Goal: Task Accomplishment & Management: Use online tool/utility

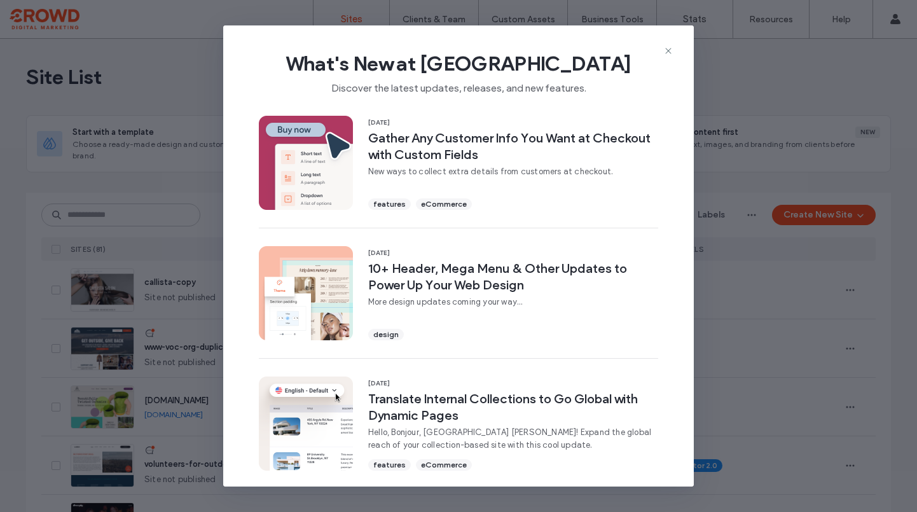
drag, startPoint x: 156, startPoint y: 249, endPoint x: 149, endPoint y: 235, distance: 15.9
click at [157, 249] on div "What's New at Duda Discover the latest updates, releases, and new features. 11 …" at bounding box center [458, 256] width 917 height 512
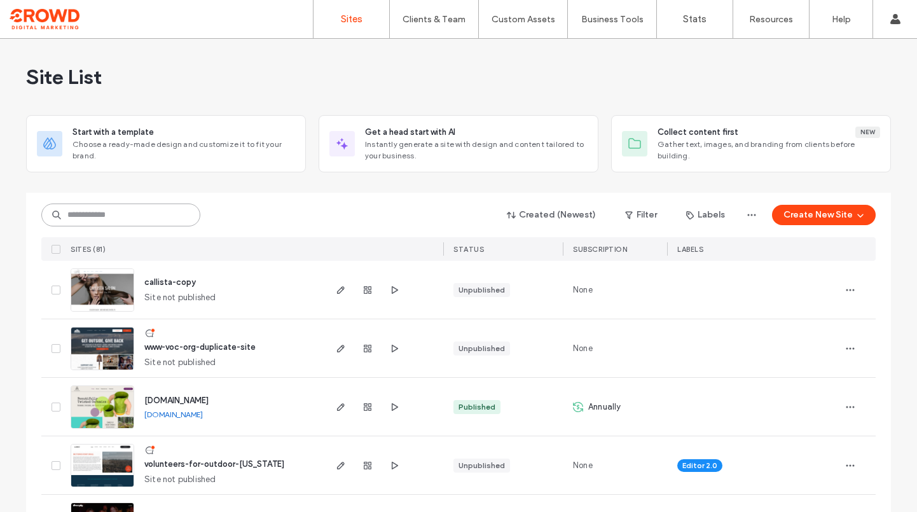
click at [127, 207] on input at bounding box center [120, 214] width 159 height 23
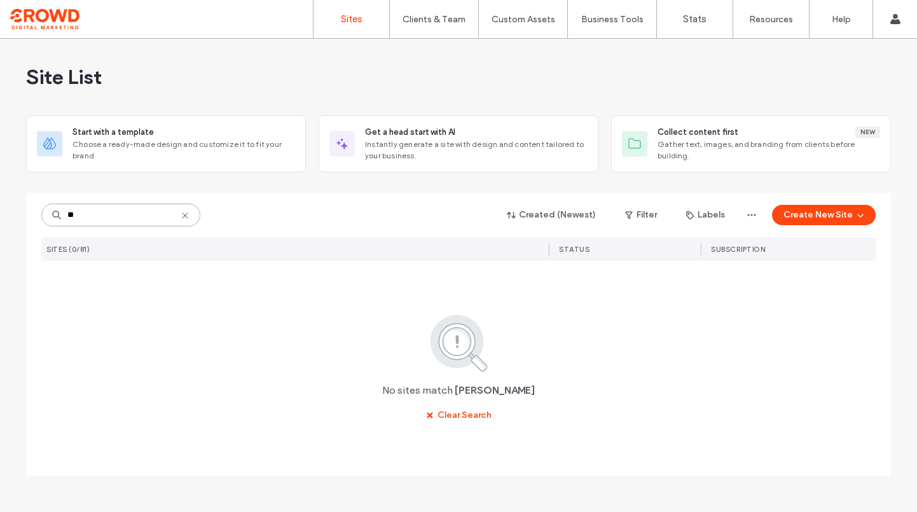
type input "*"
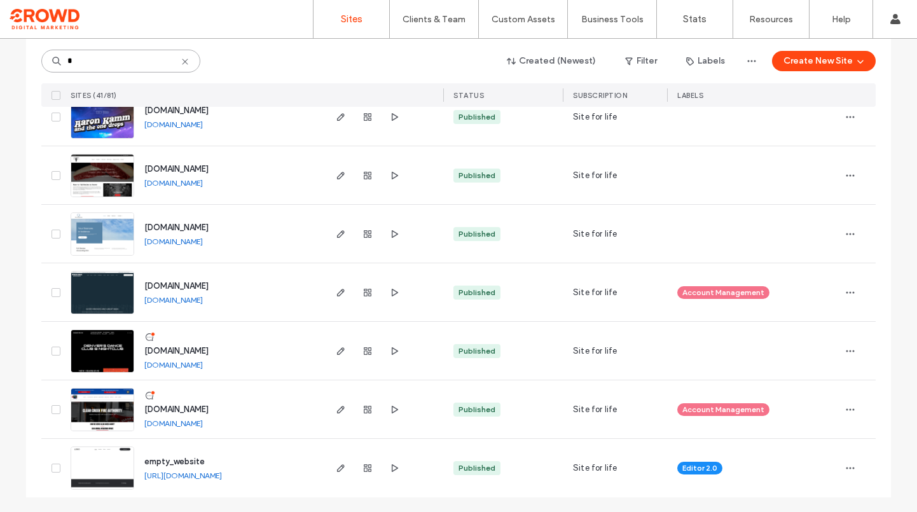
scroll to position [2163, 0]
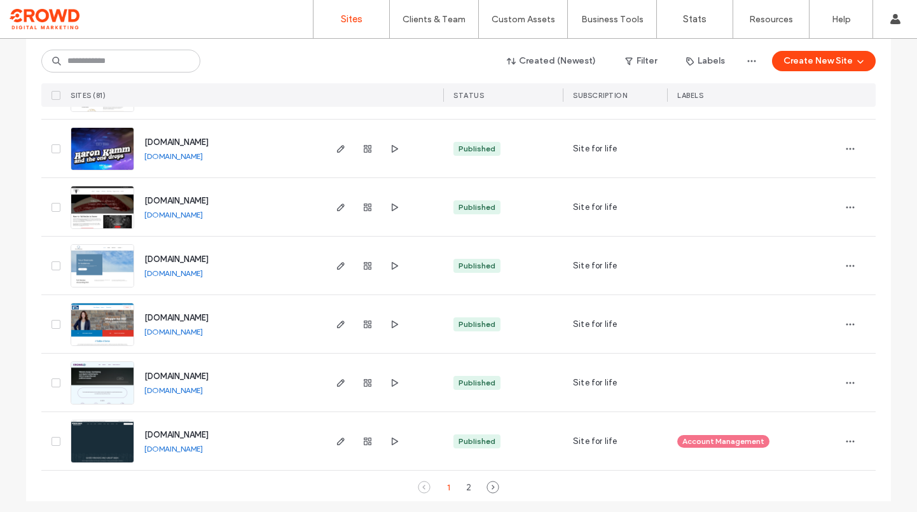
scroll to position [4182, 0]
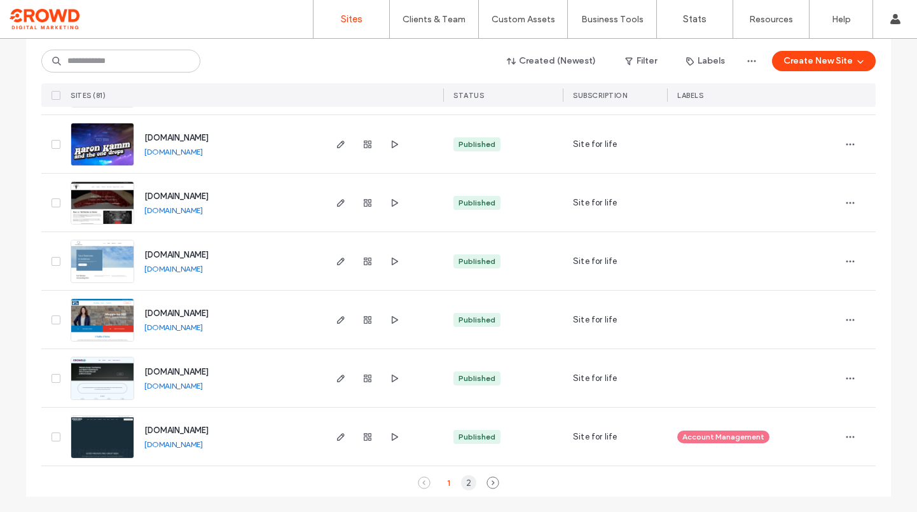
click at [462, 490] on div "2" at bounding box center [468, 482] width 15 height 15
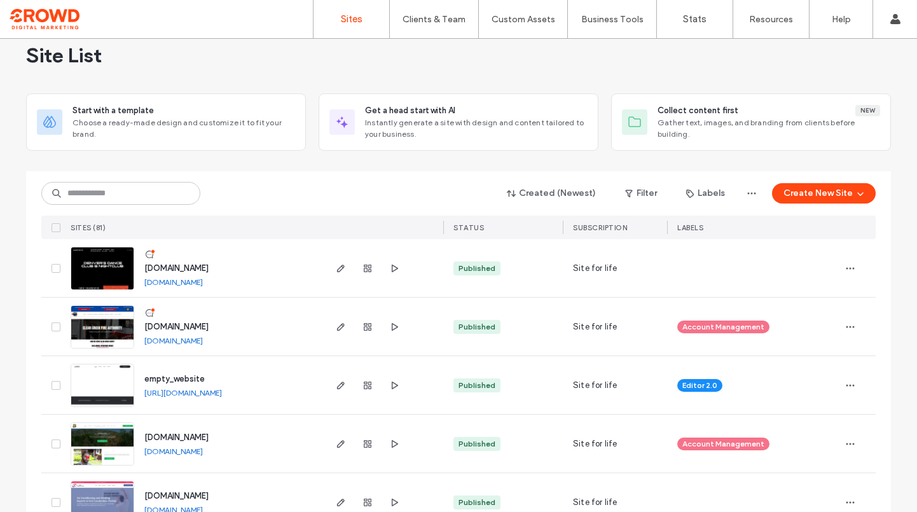
scroll to position [0, 0]
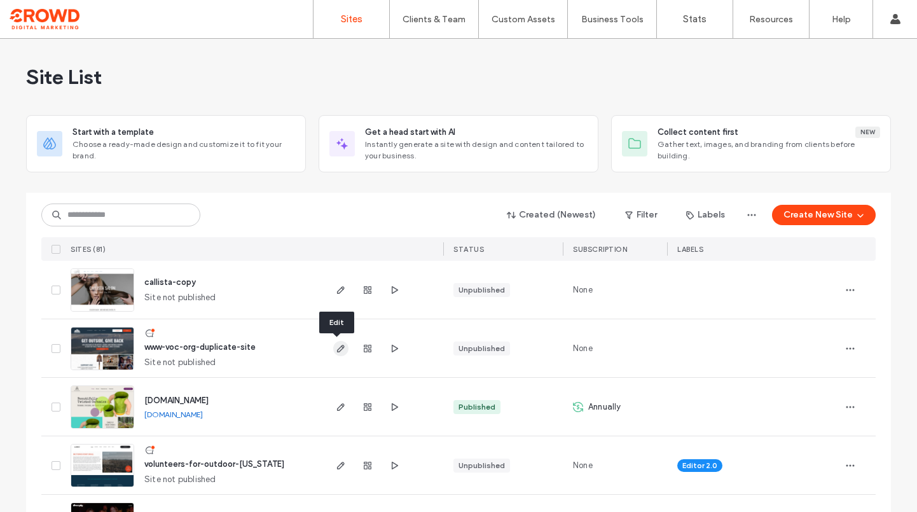
click at [336, 352] on icon "button" at bounding box center [341, 348] width 10 height 10
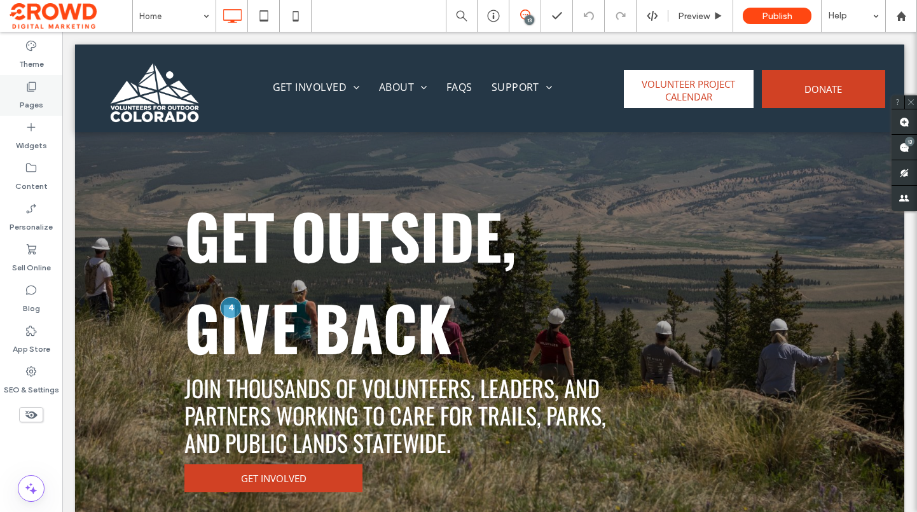
click at [46, 93] on div "Pages" at bounding box center [31, 95] width 62 height 41
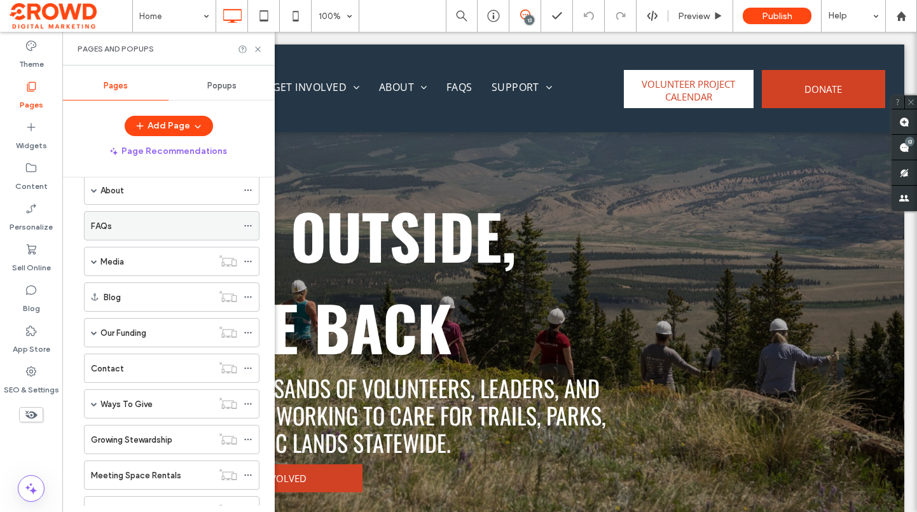
scroll to position [127, 0]
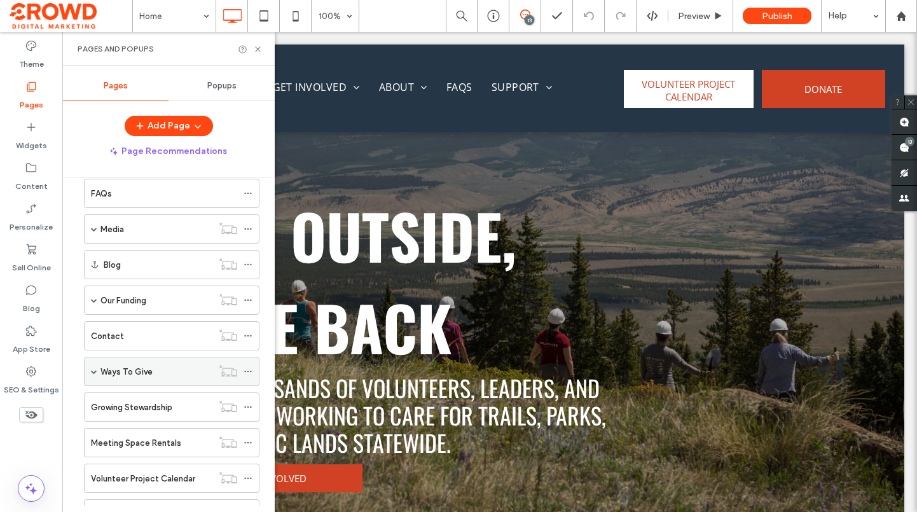
click at [137, 368] on label "Ways To Give" at bounding box center [126, 372] width 52 height 22
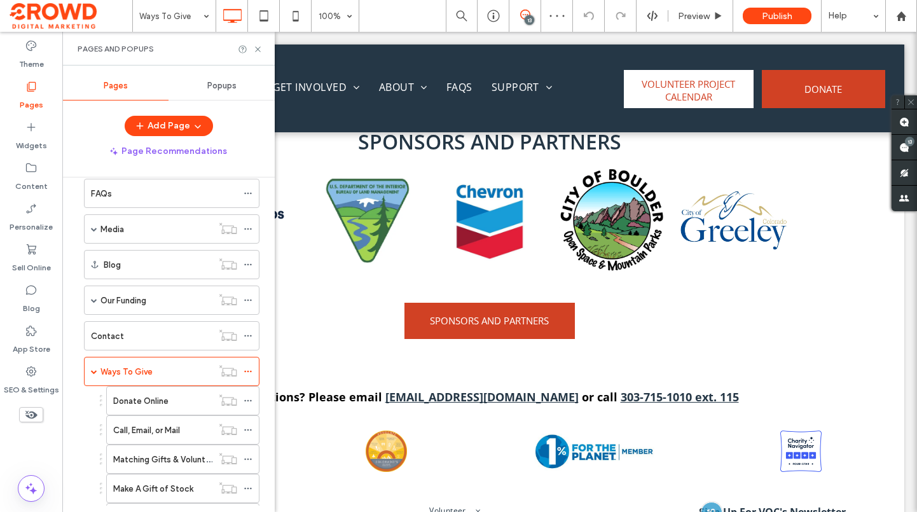
scroll to position [1908, 0]
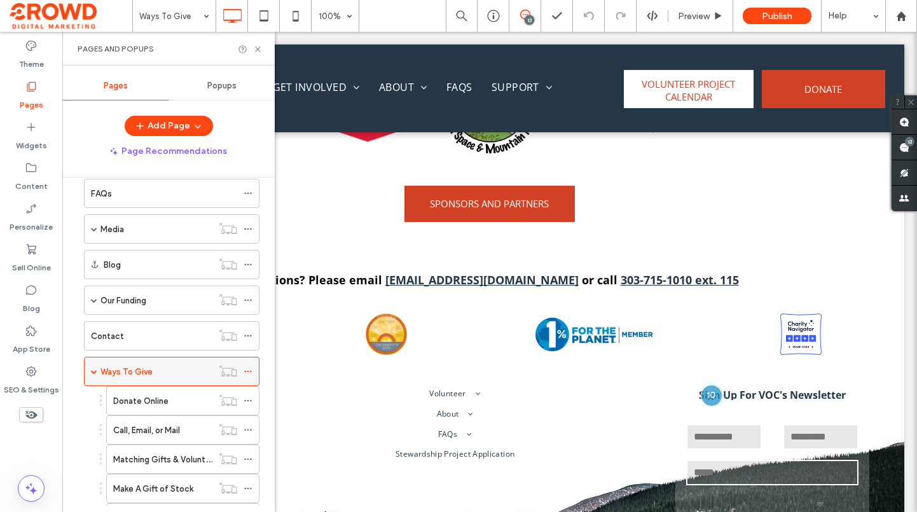
click at [95, 370] on span at bounding box center [94, 371] width 6 height 6
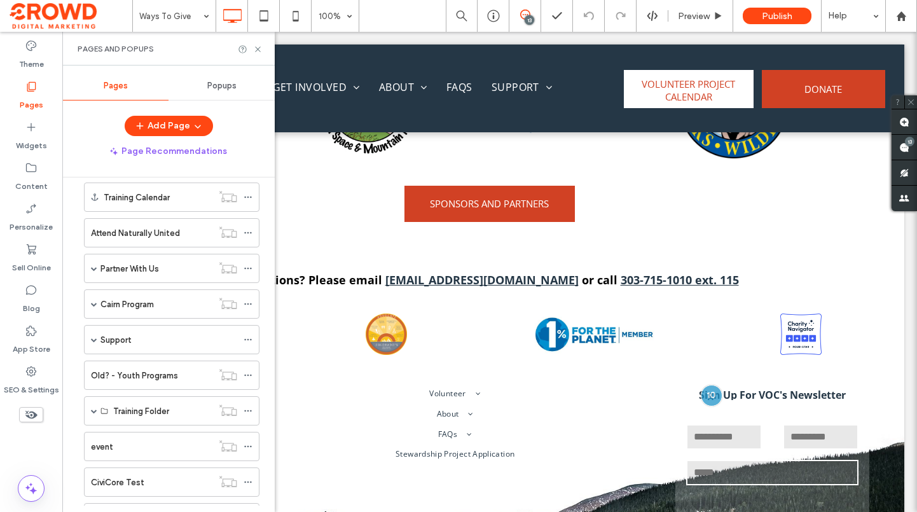
scroll to position [445, 0]
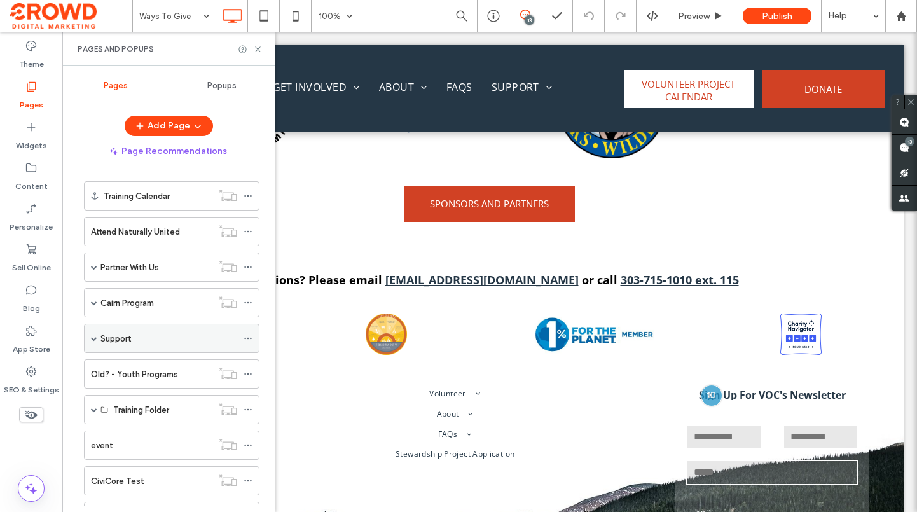
click at [184, 347] on div "Support" at bounding box center [168, 338] width 137 height 28
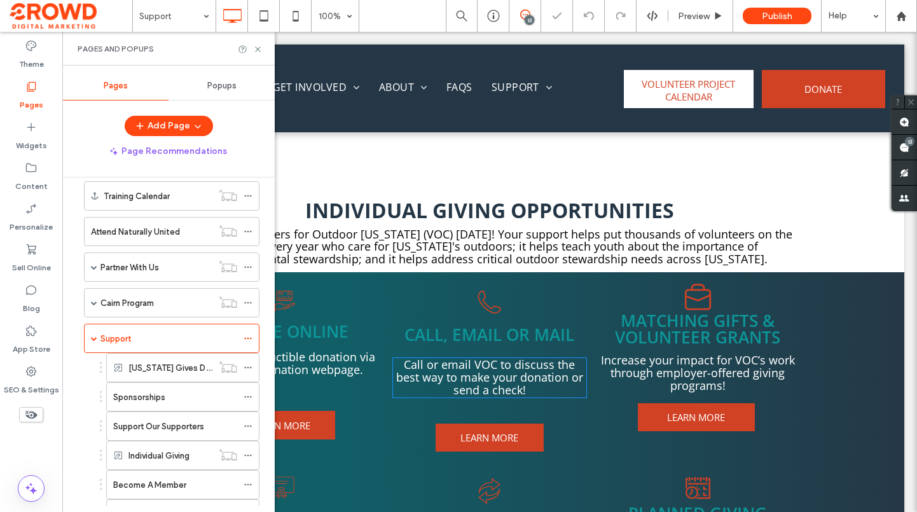
scroll to position [954, 0]
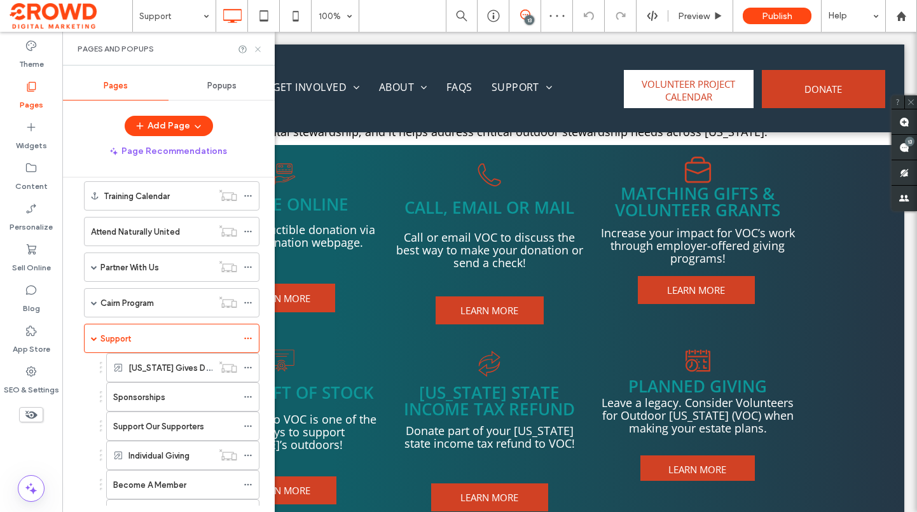
click at [256, 49] on icon at bounding box center [258, 50] width 10 height 10
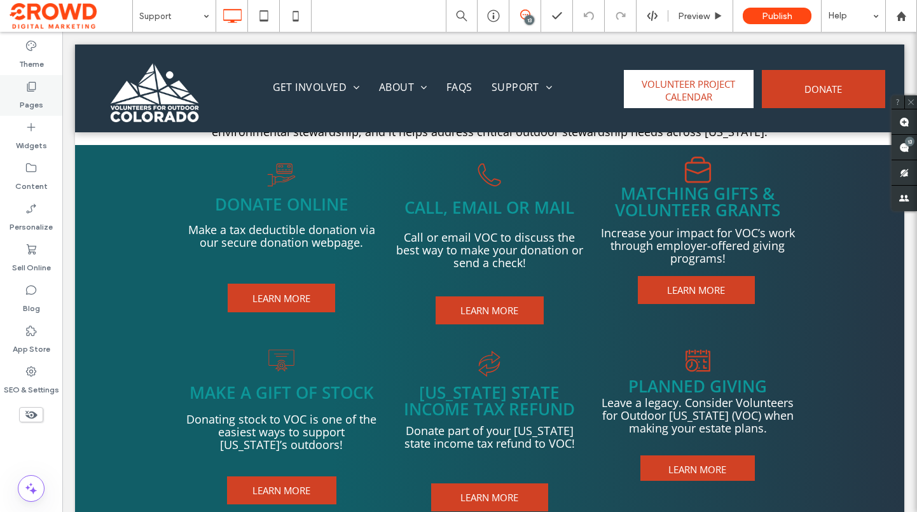
click at [25, 79] on div "Pages" at bounding box center [31, 95] width 62 height 41
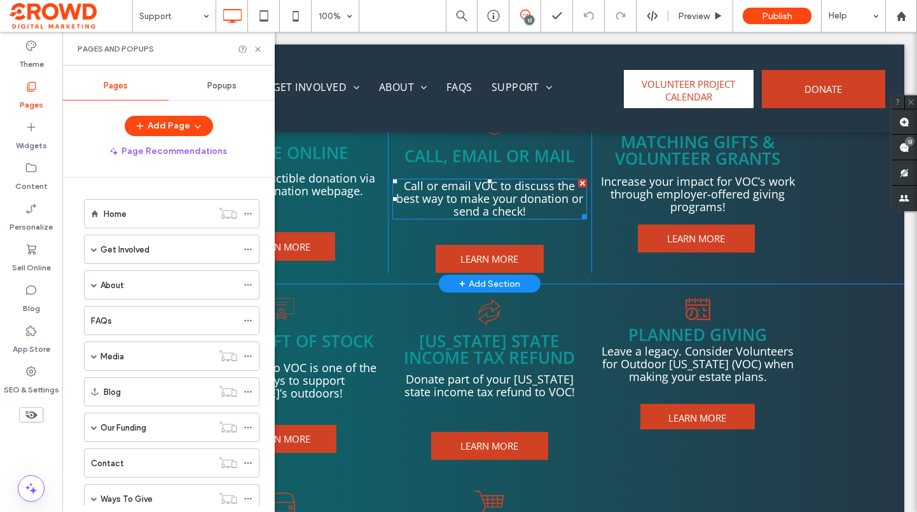
scroll to position [827, 0]
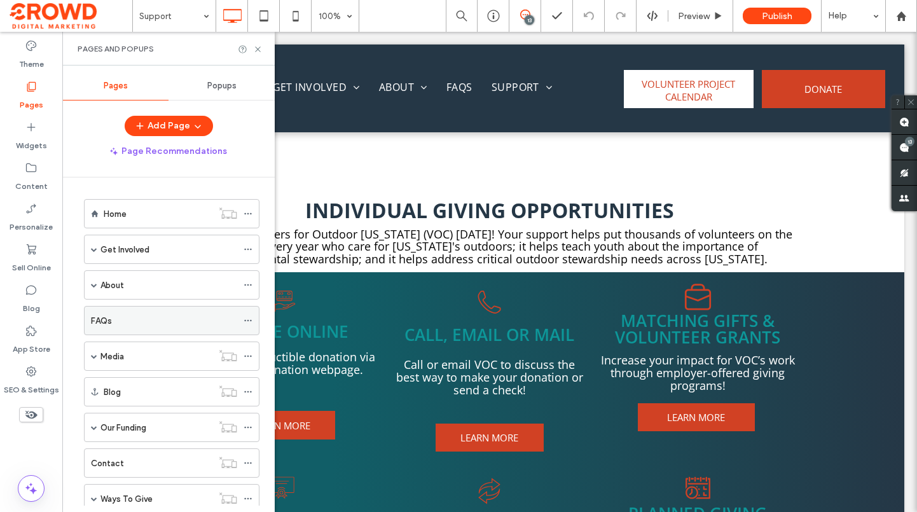
click at [146, 315] on div "FAQs" at bounding box center [164, 320] width 146 height 13
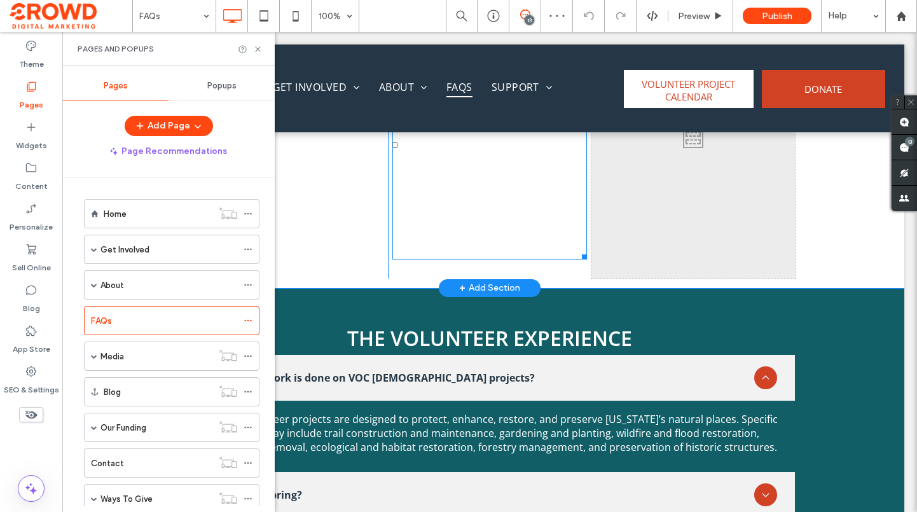
scroll to position [1208, 0]
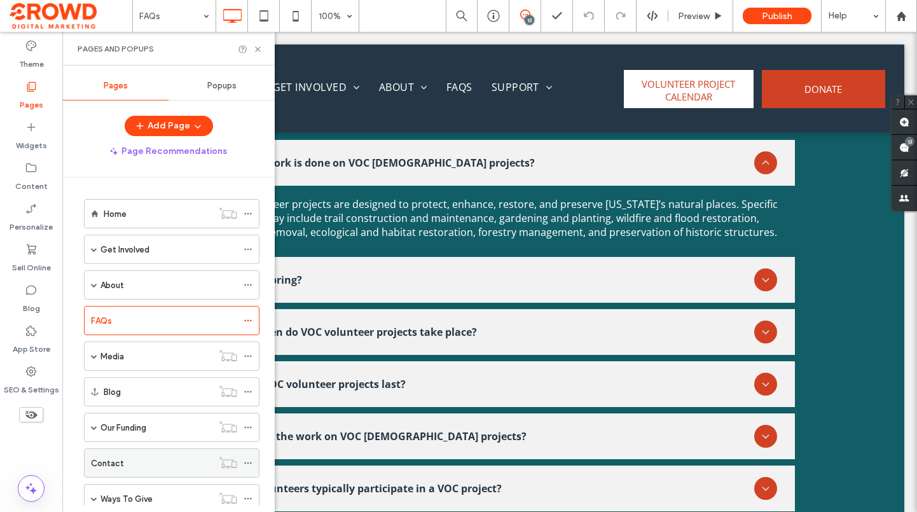
click at [137, 460] on div "Contact" at bounding box center [151, 463] width 121 height 13
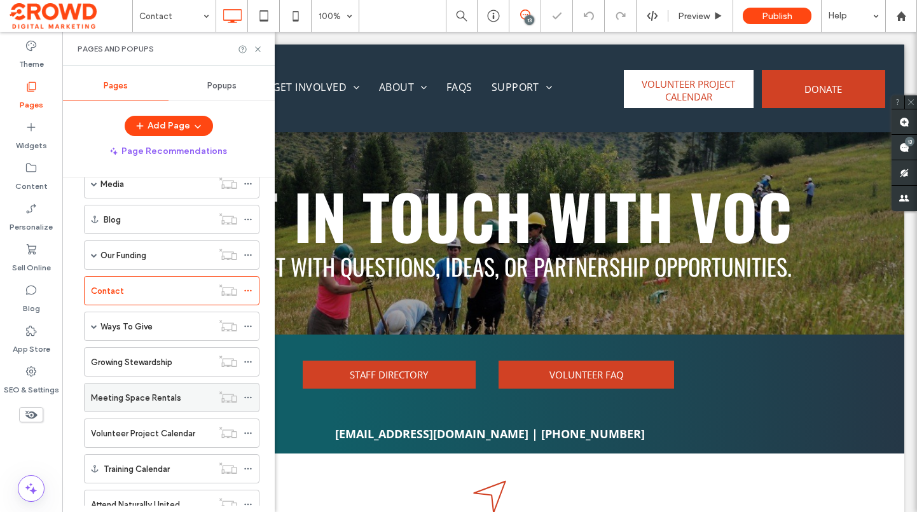
scroll to position [191, 0]
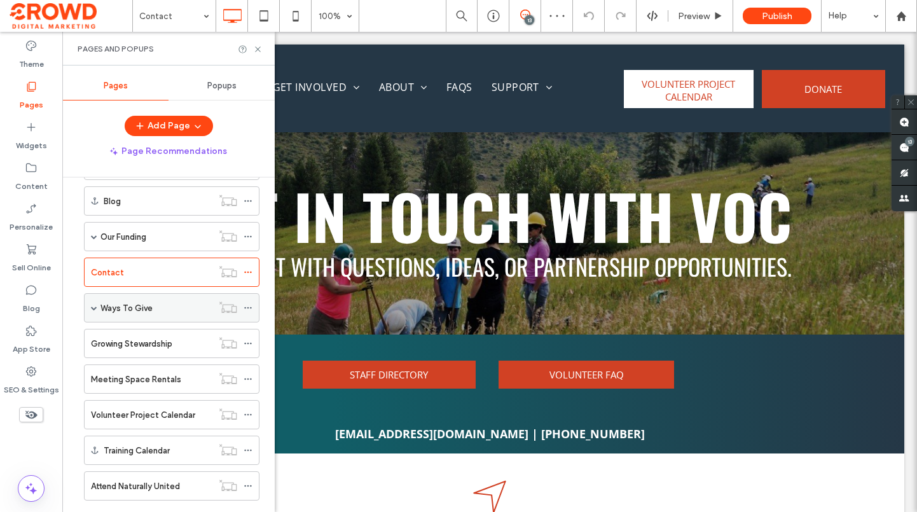
click at [137, 315] on div "Ways To Give" at bounding box center [156, 308] width 112 height 28
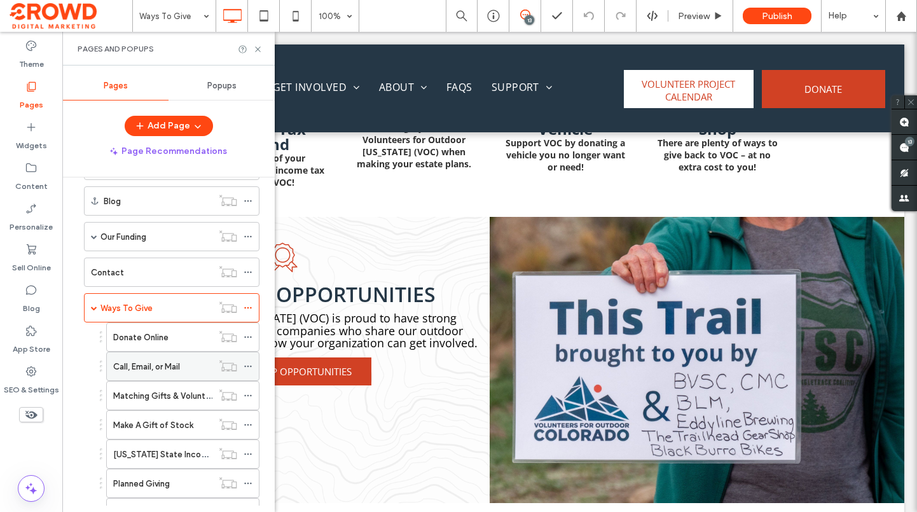
scroll to position [1272, 0]
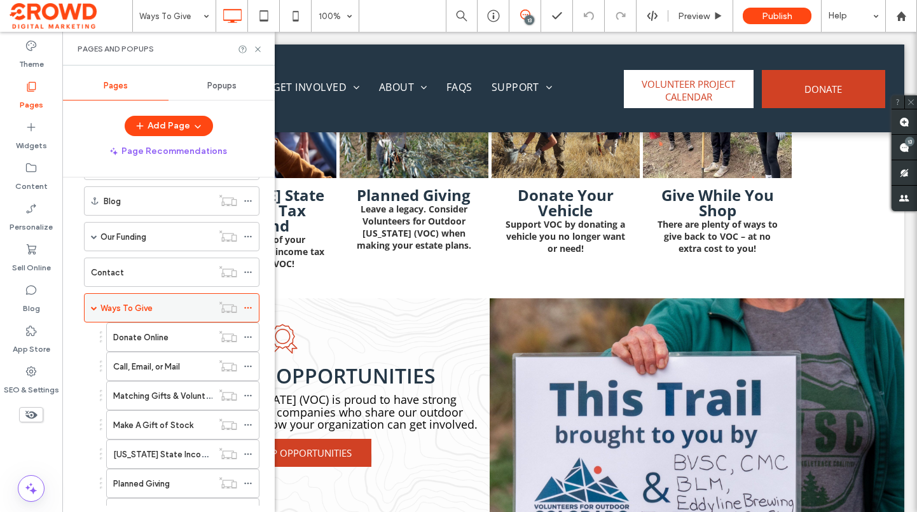
click at [248, 306] on icon at bounding box center [248, 307] width 9 height 9
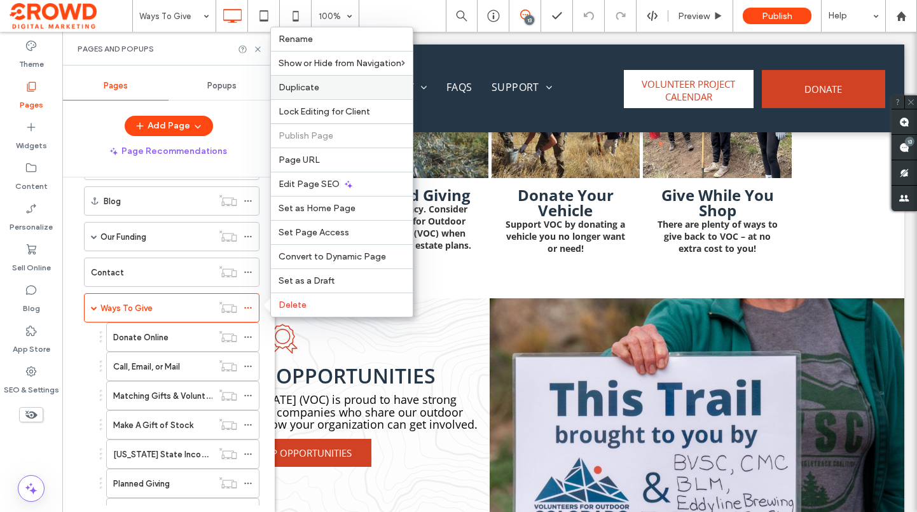
click at [339, 79] on div "Duplicate" at bounding box center [342, 87] width 142 height 24
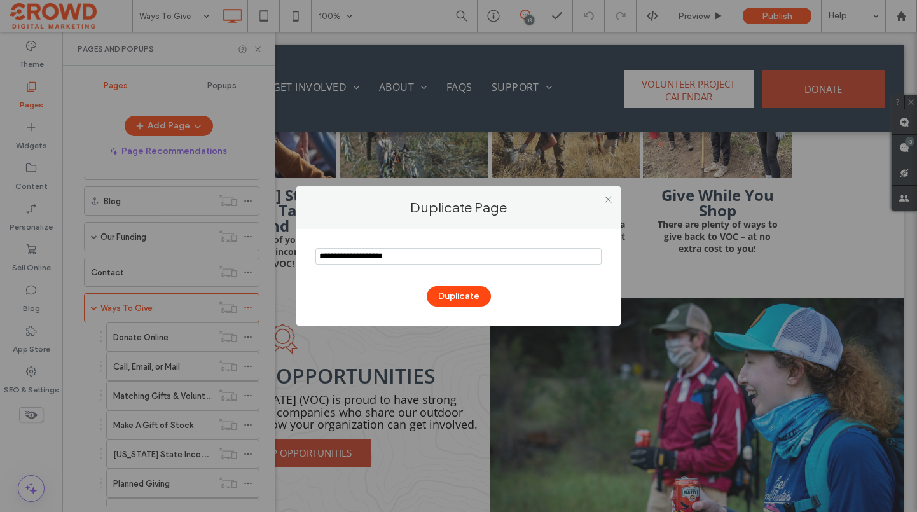
click at [425, 254] on input "notEmpty" at bounding box center [458, 256] width 286 height 17
click at [608, 198] on icon at bounding box center [608, 200] width 10 height 10
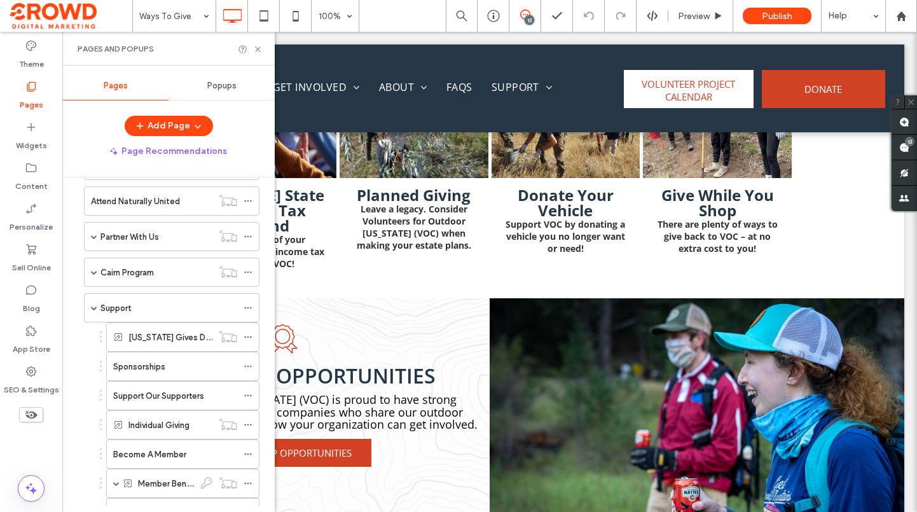
scroll to position [763, 0]
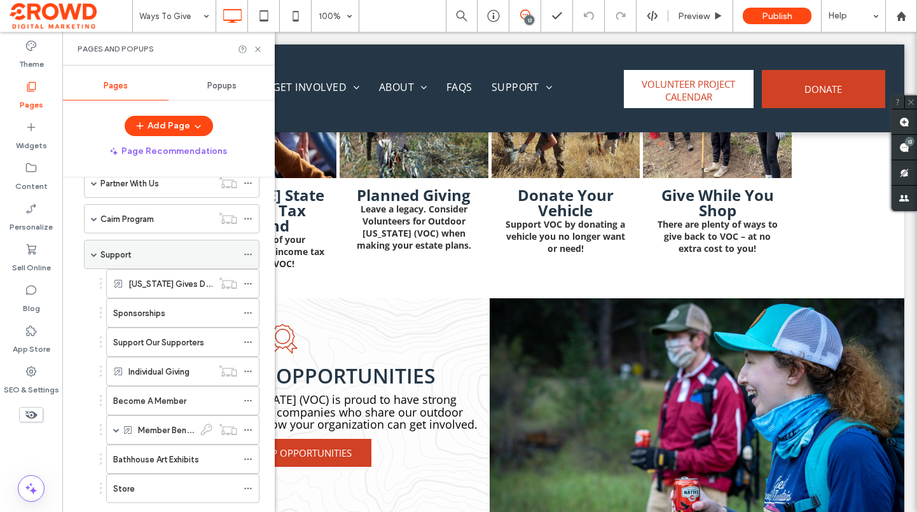
click at [138, 250] on div "Support" at bounding box center [168, 254] width 137 height 13
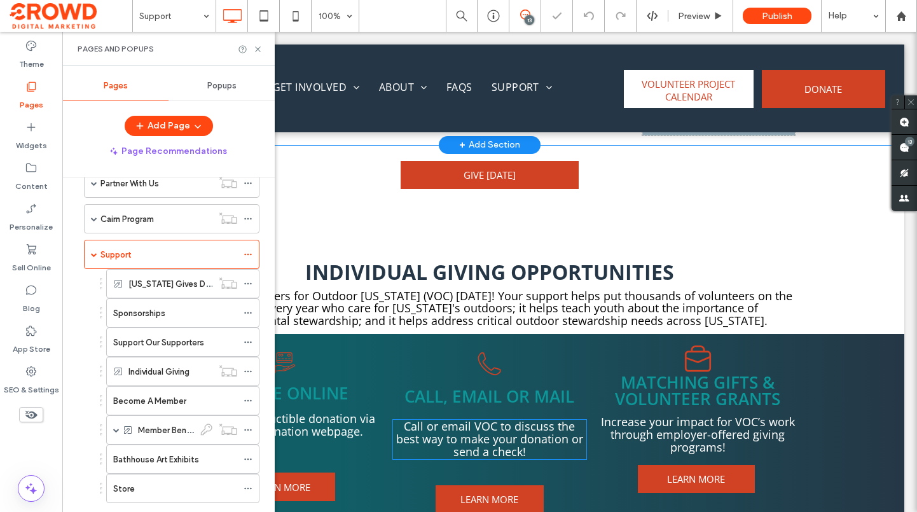
scroll to position [827, 0]
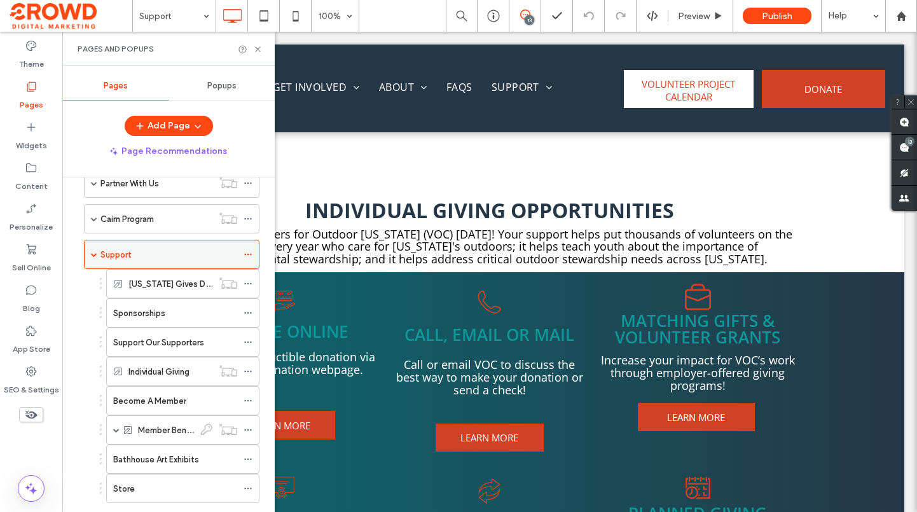
click at [248, 253] on icon at bounding box center [248, 254] width 9 height 9
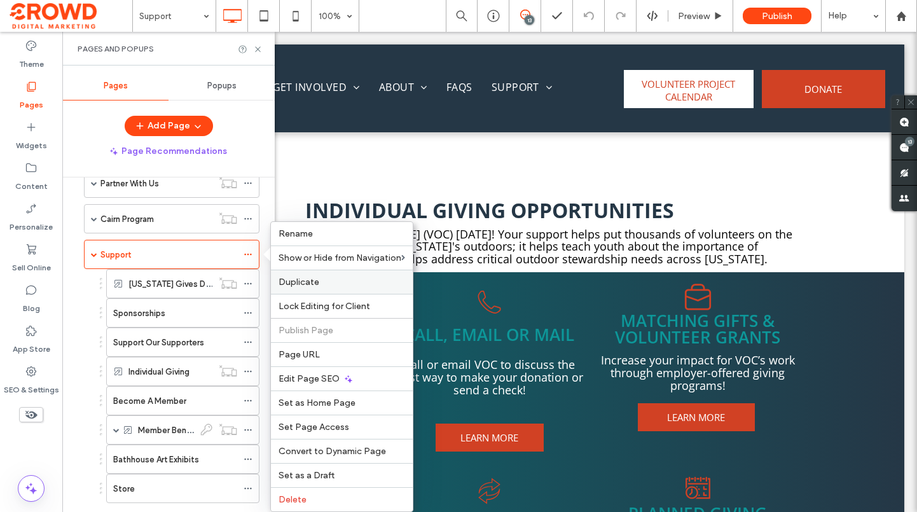
click at [331, 283] on label "Duplicate" at bounding box center [342, 282] width 127 height 11
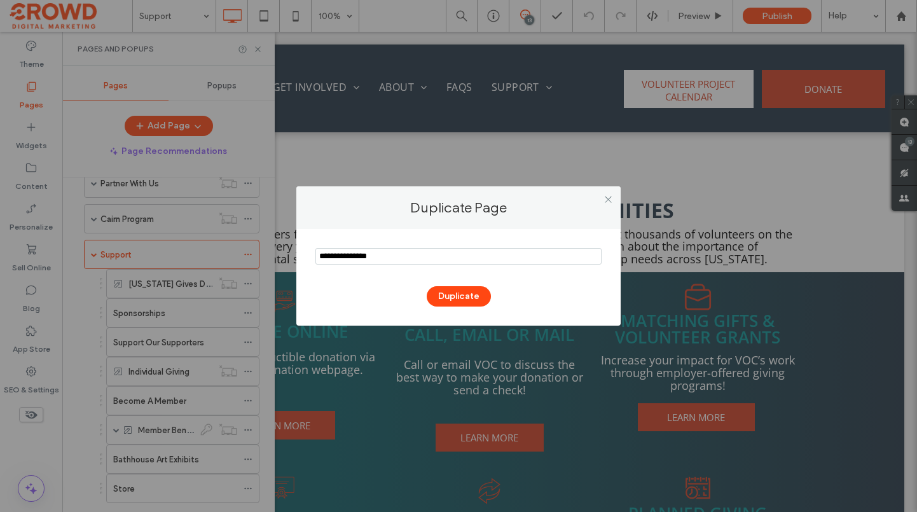
click at [417, 260] on input "notEmpty" at bounding box center [458, 256] width 286 height 17
type input "**********"
click at [443, 299] on button "Duplicate" at bounding box center [459, 296] width 64 height 20
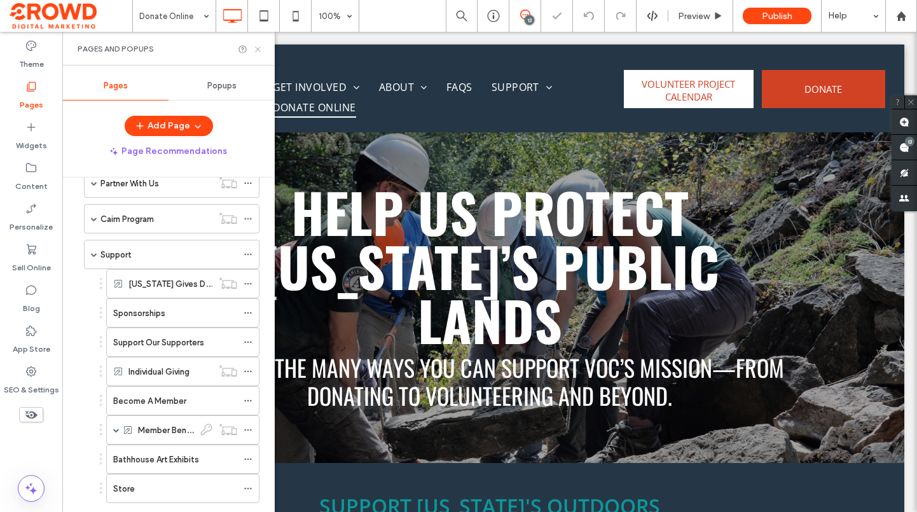
click at [254, 49] on icon at bounding box center [258, 50] width 10 height 10
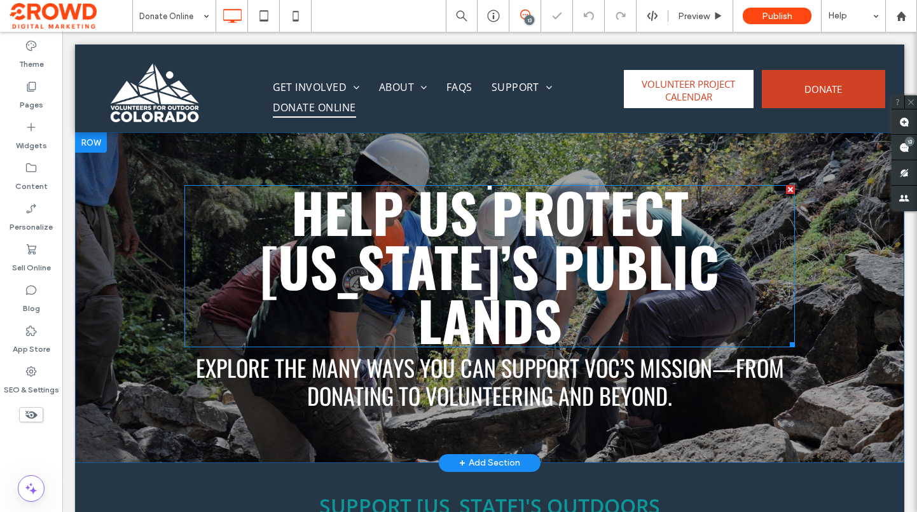
click at [484, 255] on span "Help Us Protect Colorado’s Public Lands" at bounding box center [489, 266] width 459 height 188
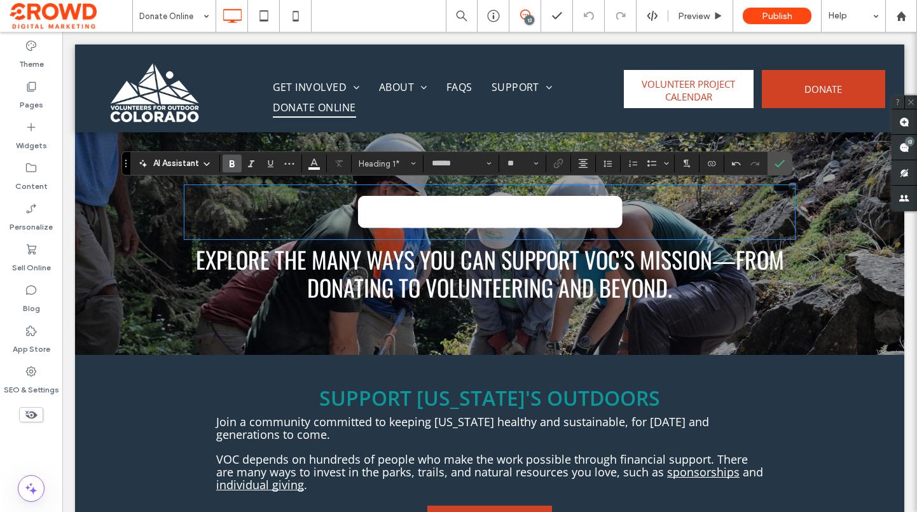
click at [521, 263] on span "Explore the many ways you can support VOC’s mission—from donating to volunteeri…" at bounding box center [490, 272] width 588 height 61
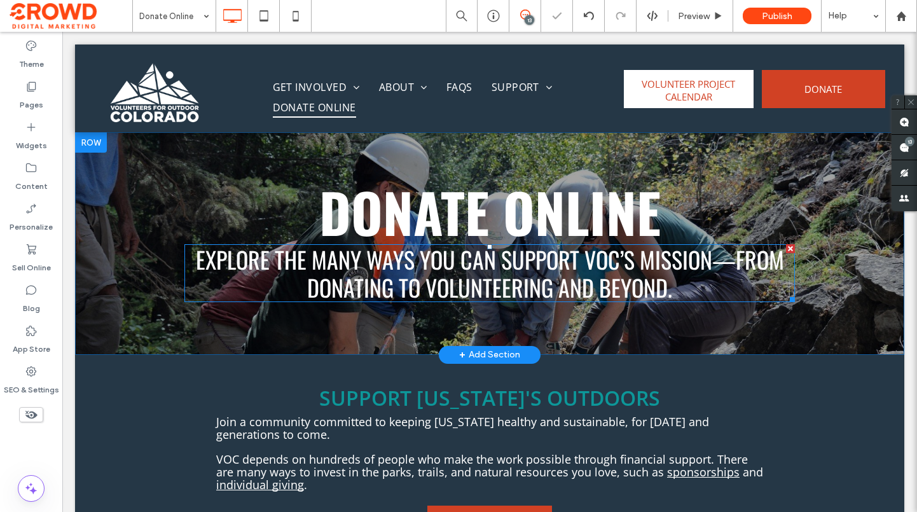
click at [521, 263] on span "Explore the many ways you can support VOC’s mission—from donating to volunteeri…" at bounding box center [490, 272] width 588 height 61
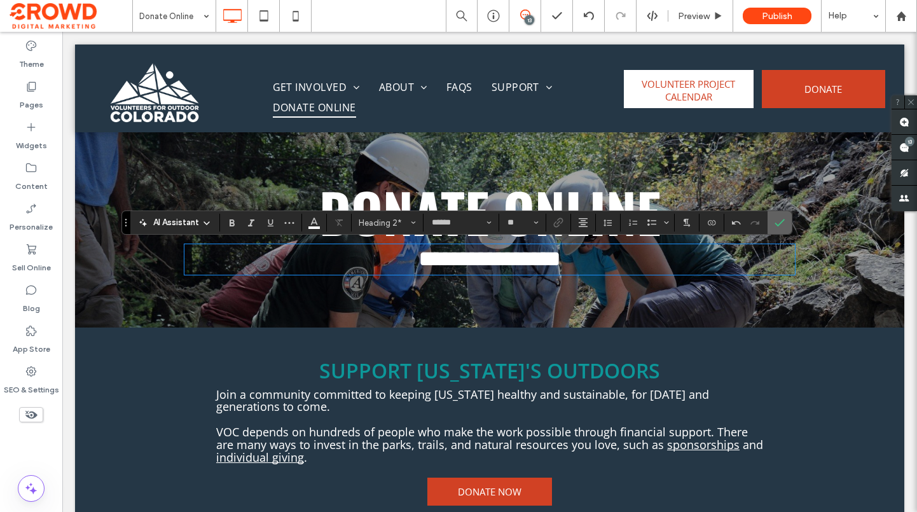
drag, startPoint x: 781, startPoint y: 225, endPoint x: 373, endPoint y: 316, distance: 417.6
click at [781, 225] on icon "Confirm" at bounding box center [779, 222] width 10 height 10
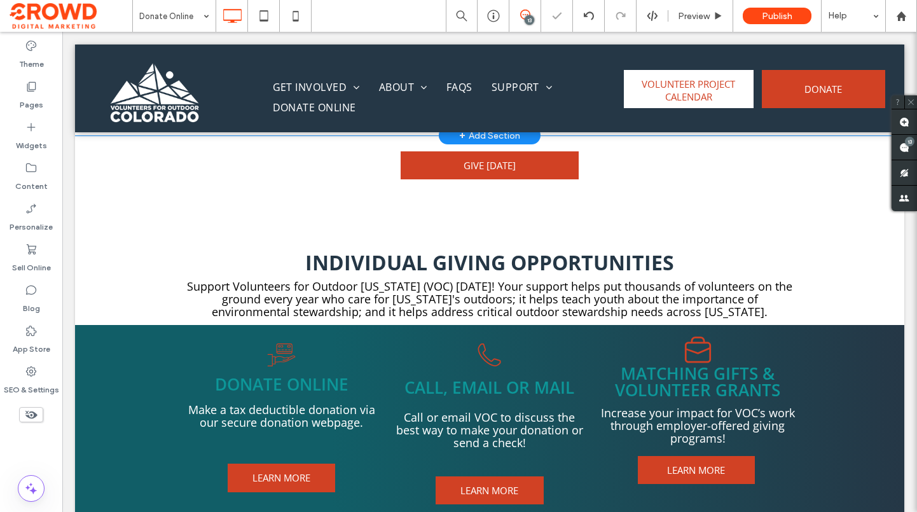
scroll to position [699, 0]
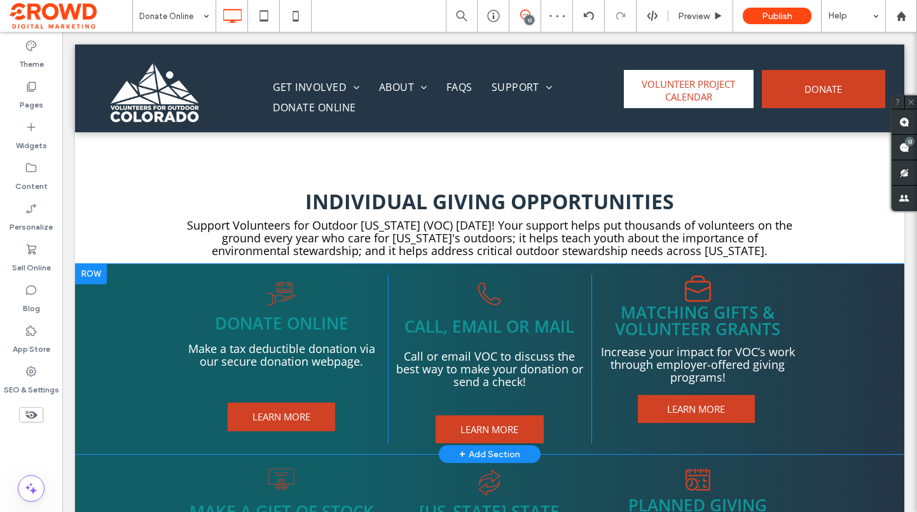
click at [90, 273] on div at bounding box center [91, 274] width 32 height 20
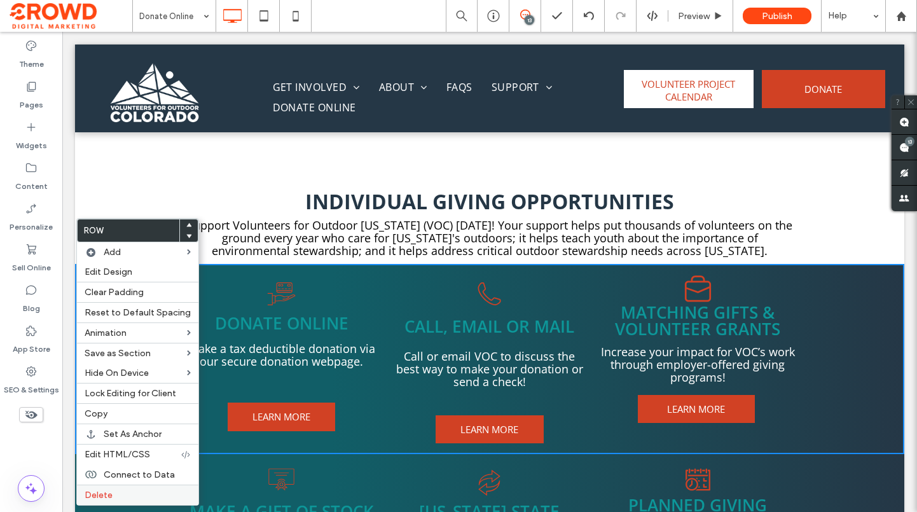
click at [113, 494] on label "Delete" at bounding box center [138, 495] width 106 height 11
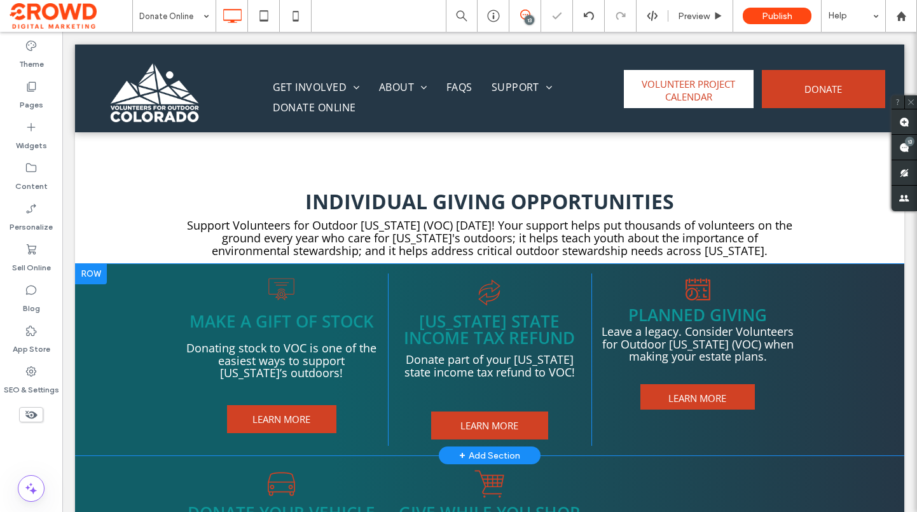
click at [93, 273] on div at bounding box center [91, 274] width 32 height 20
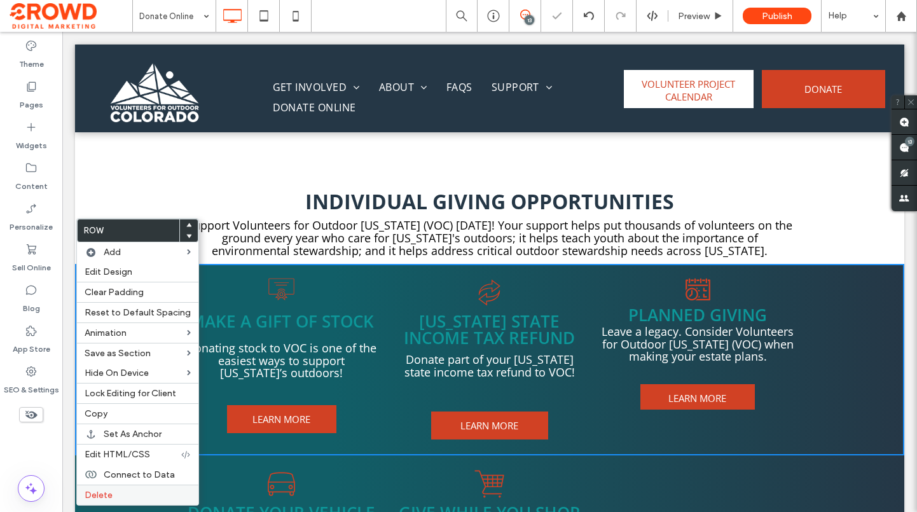
click at [107, 490] on span "Delete" at bounding box center [99, 495] width 28 height 11
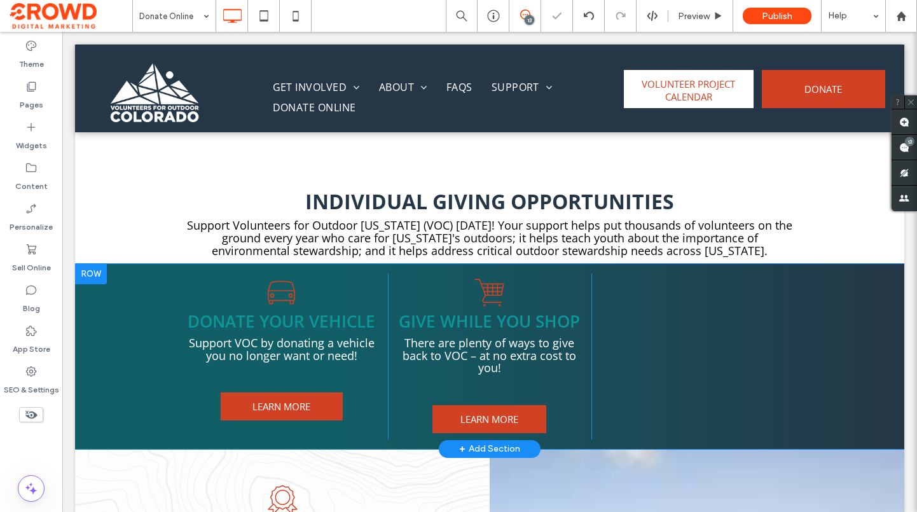
click at [88, 277] on div at bounding box center [91, 274] width 32 height 20
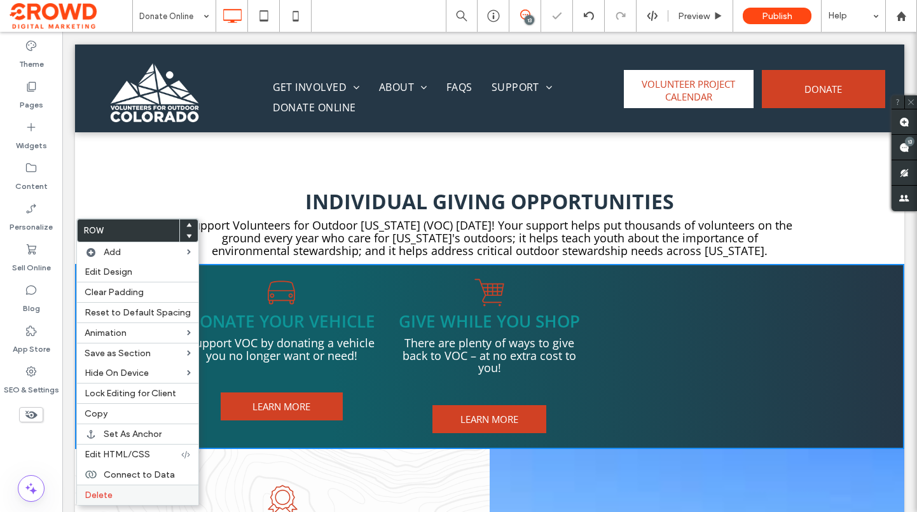
click at [113, 488] on div "Delete" at bounding box center [137, 495] width 121 height 20
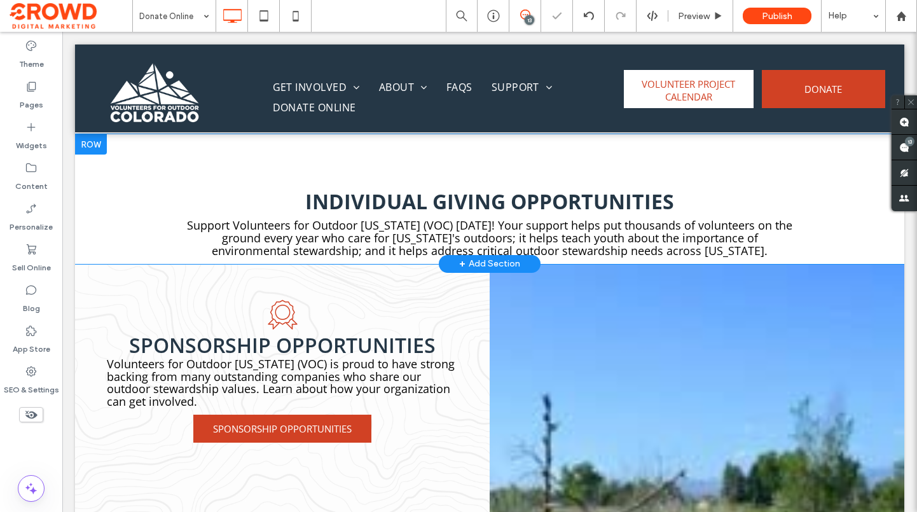
click at [92, 148] on div at bounding box center [91, 144] width 32 height 20
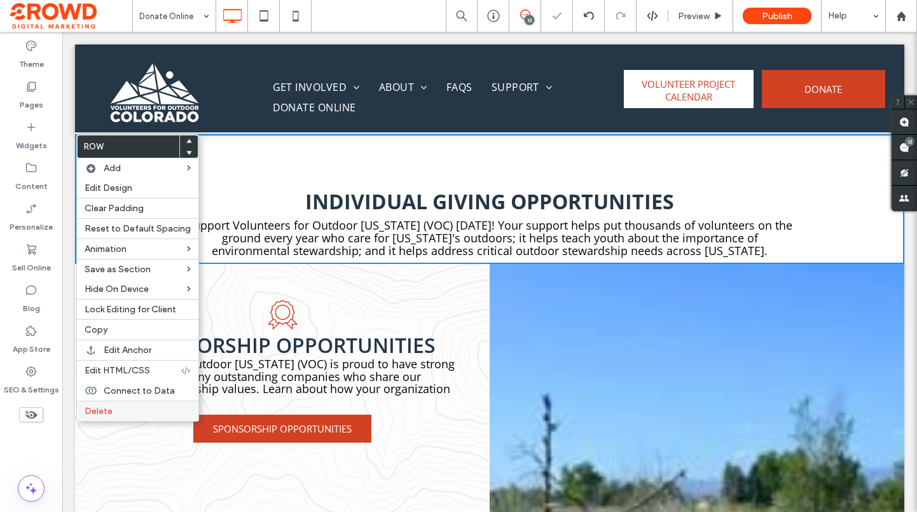
click at [112, 418] on div "Delete" at bounding box center [137, 411] width 121 height 20
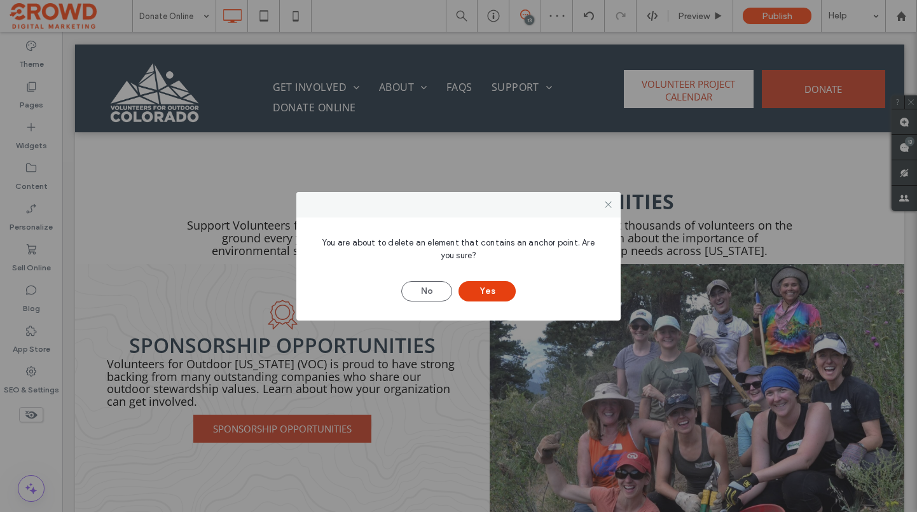
click at [484, 290] on button "Yes" at bounding box center [486, 291] width 57 height 20
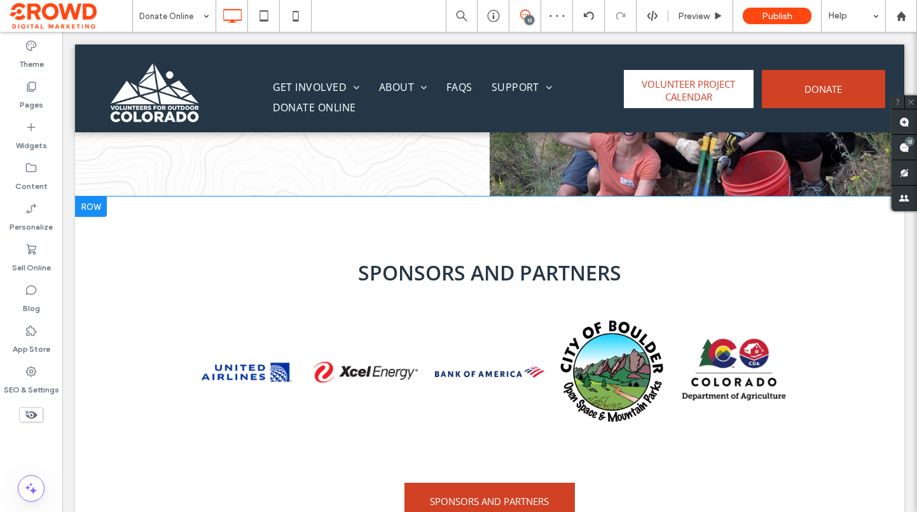
scroll to position [954, 0]
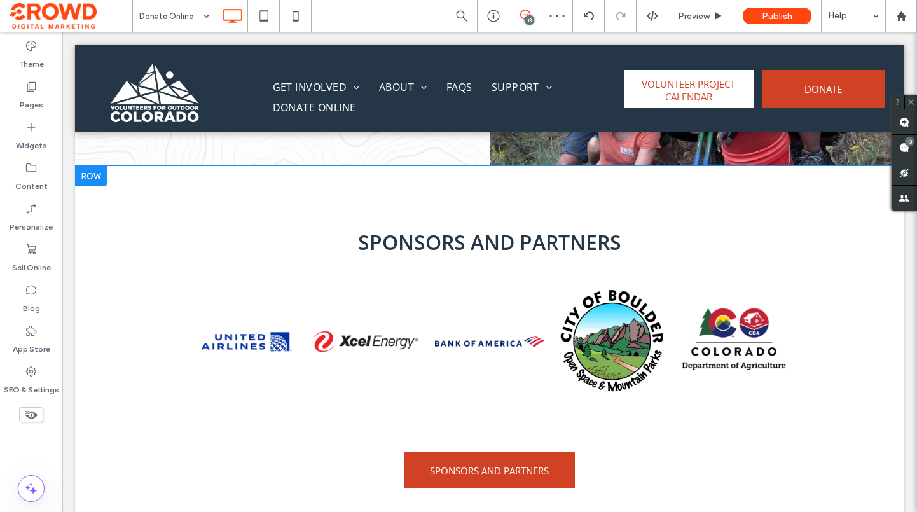
click at [86, 173] on div at bounding box center [91, 176] width 32 height 20
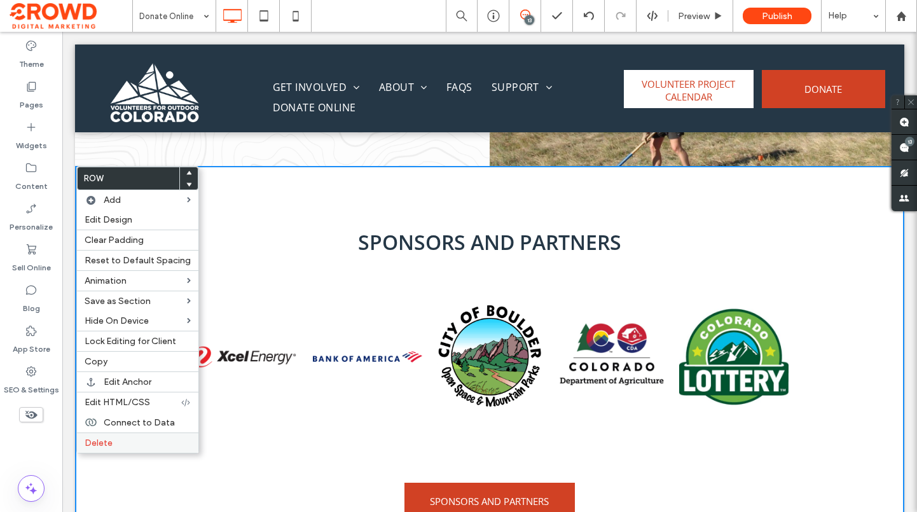
click at [123, 438] on label "Delete" at bounding box center [138, 442] width 106 height 11
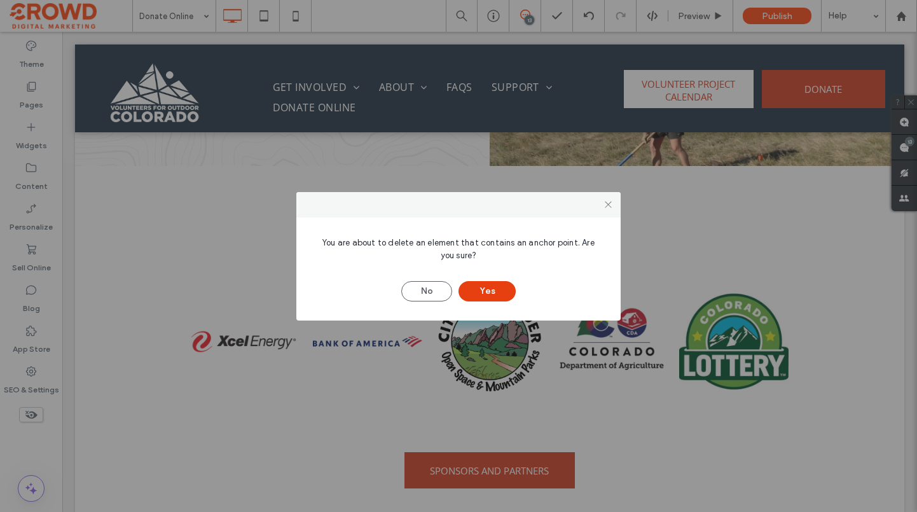
click at [500, 301] on button "Yes" at bounding box center [486, 291] width 57 height 20
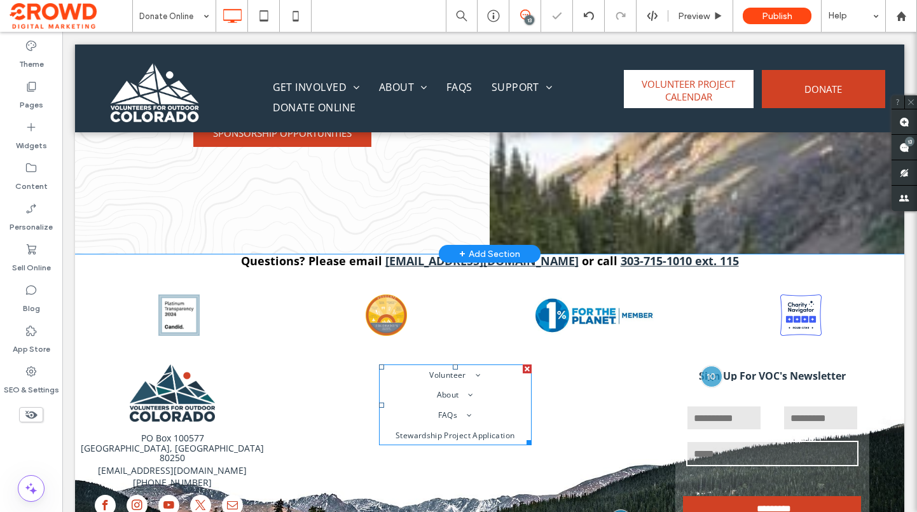
scroll to position [763, 0]
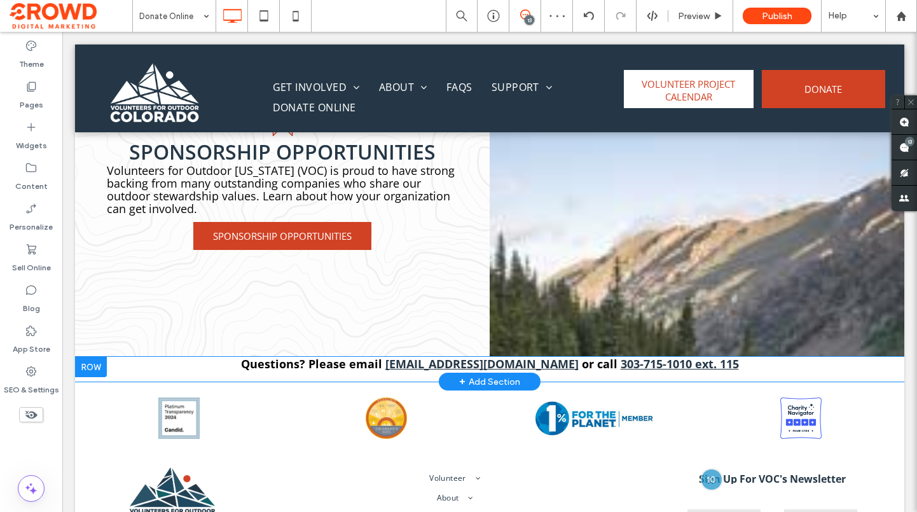
click at [86, 359] on div at bounding box center [91, 367] width 32 height 20
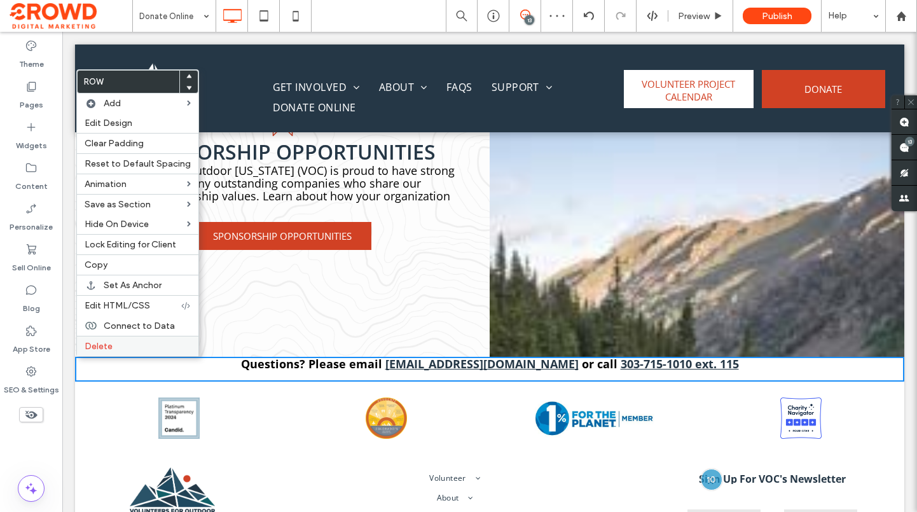
click at [134, 345] on label "Delete" at bounding box center [138, 346] width 106 height 11
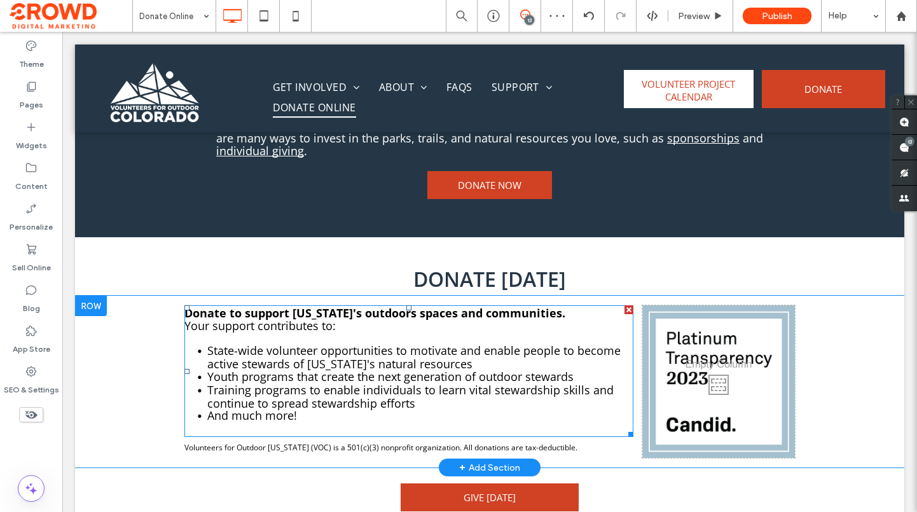
scroll to position [191, 0]
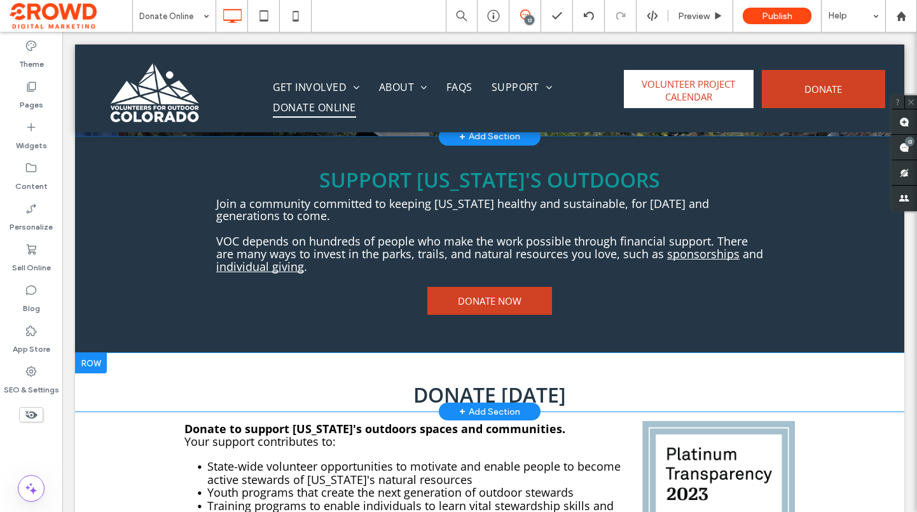
click at [87, 366] on div at bounding box center [91, 363] width 32 height 20
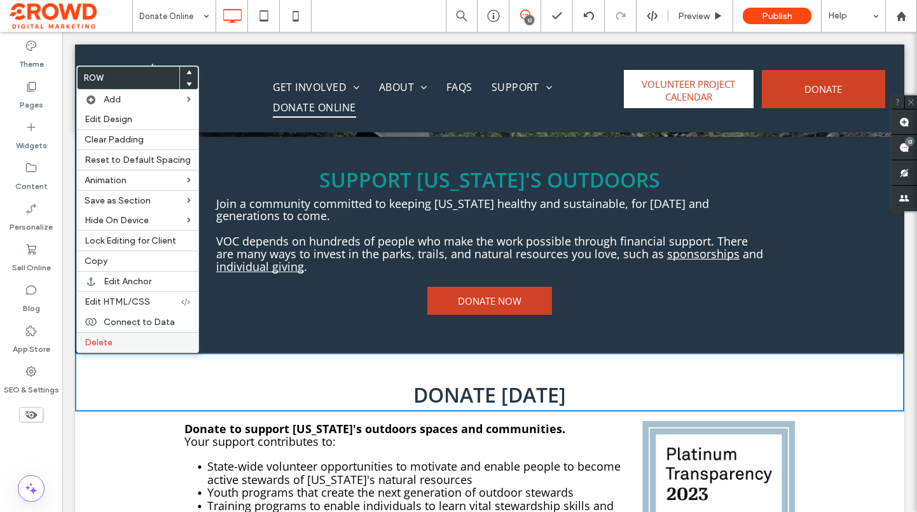
click at [131, 345] on label "Delete" at bounding box center [138, 342] width 106 height 11
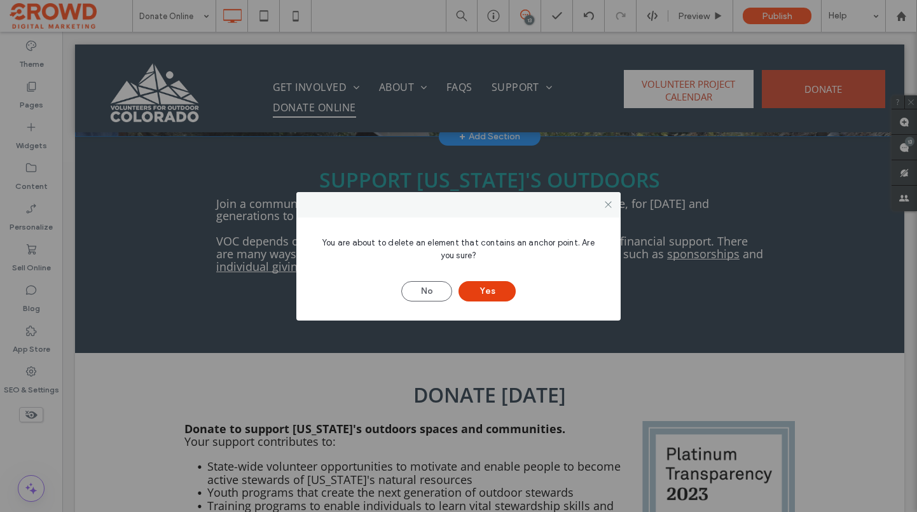
click at [486, 297] on button "Yes" at bounding box center [486, 291] width 57 height 20
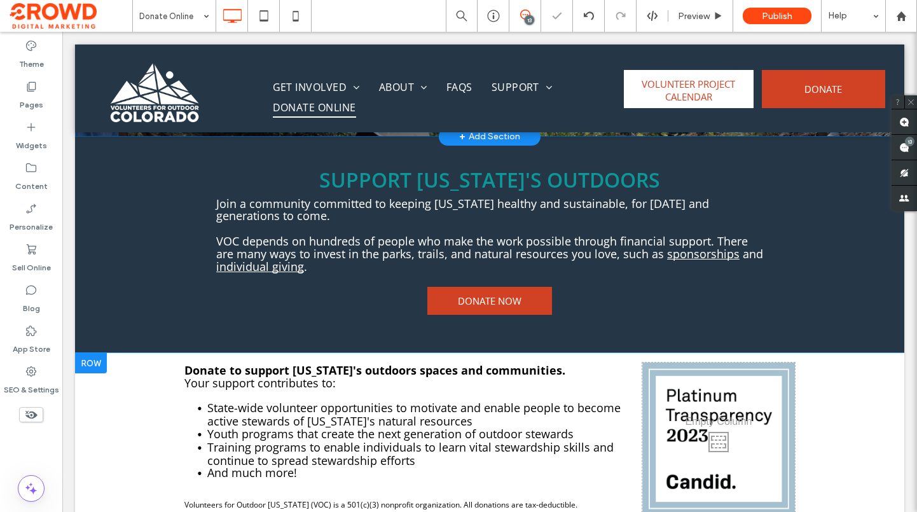
click at [86, 362] on div at bounding box center [91, 363] width 32 height 20
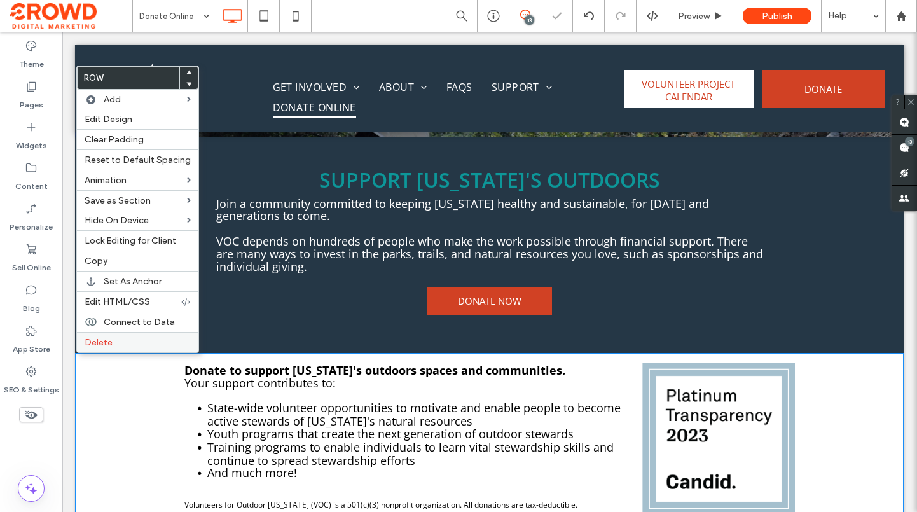
click at [124, 340] on label "Delete" at bounding box center [138, 342] width 106 height 11
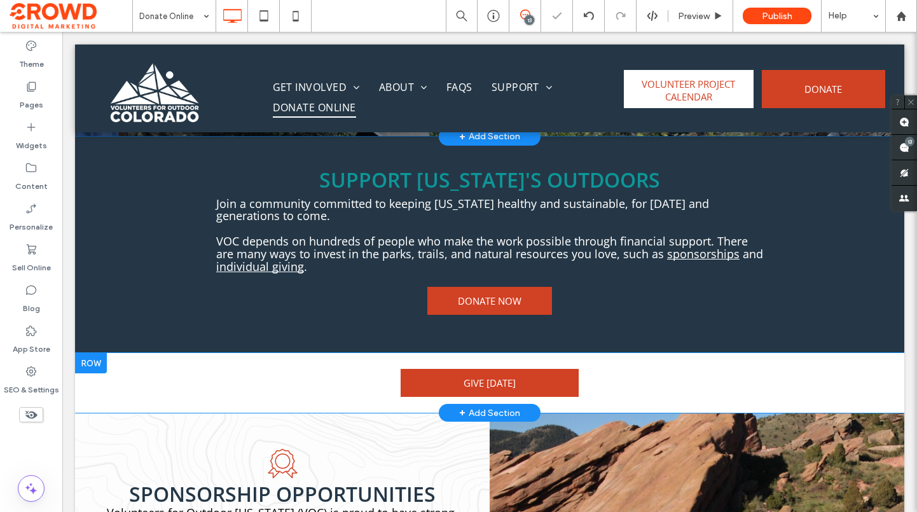
click at [92, 362] on div at bounding box center [91, 363] width 32 height 20
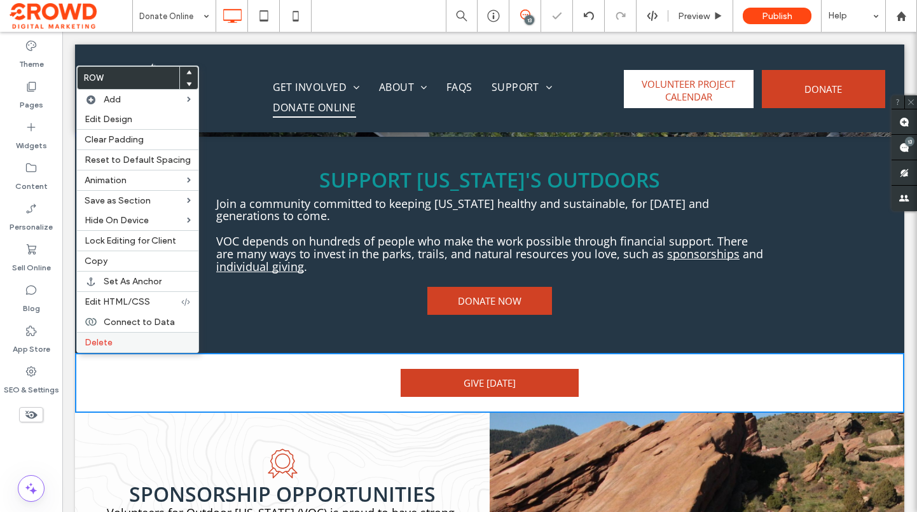
click at [130, 345] on label "Delete" at bounding box center [138, 342] width 106 height 11
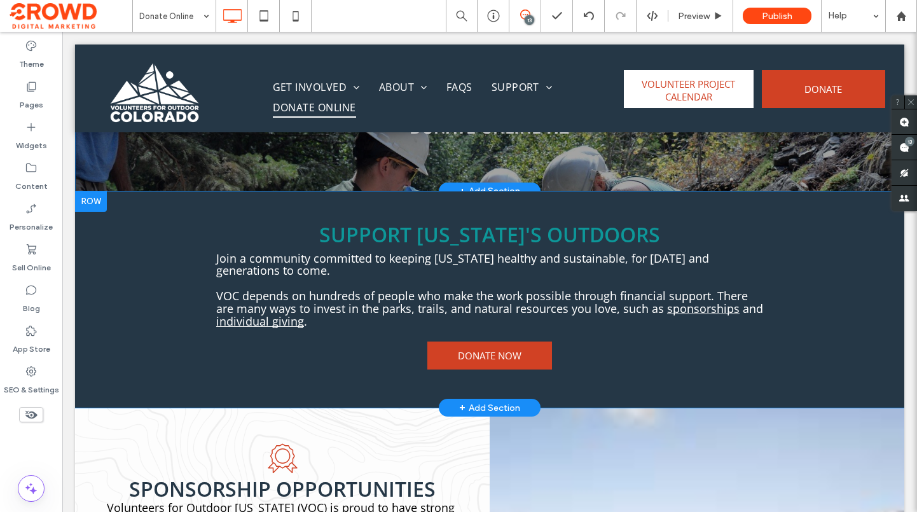
scroll to position [254, 0]
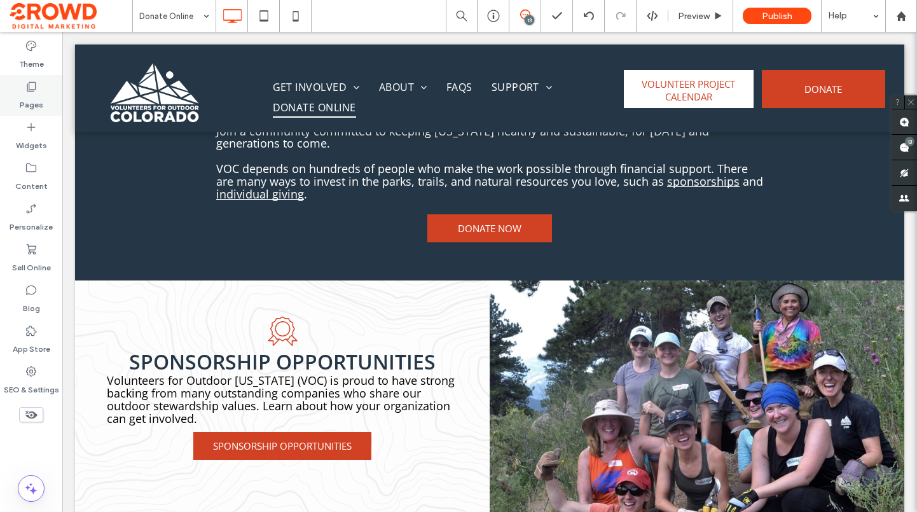
click at [34, 108] on label "Pages" at bounding box center [32, 102] width 24 height 18
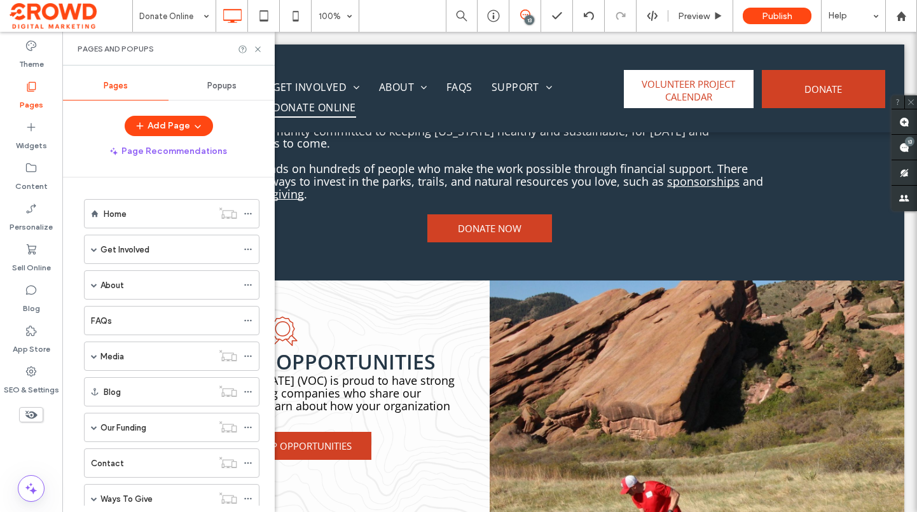
click at [230, 89] on span "Popups" at bounding box center [221, 86] width 29 height 10
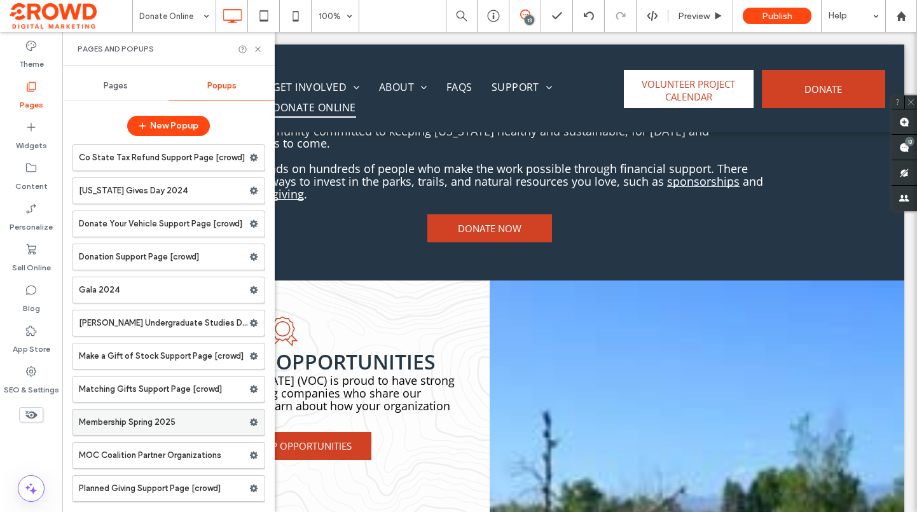
scroll to position [305, 0]
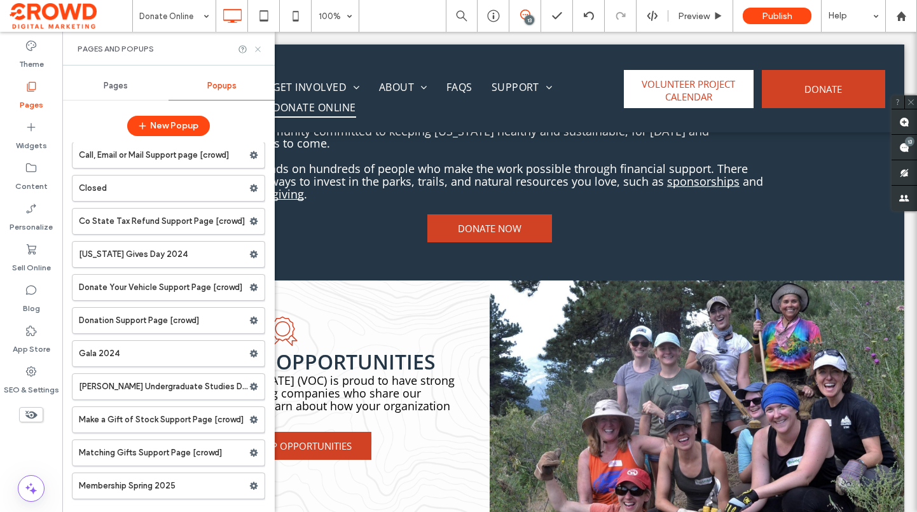
click at [258, 51] on icon at bounding box center [258, 50] width 10 height 10
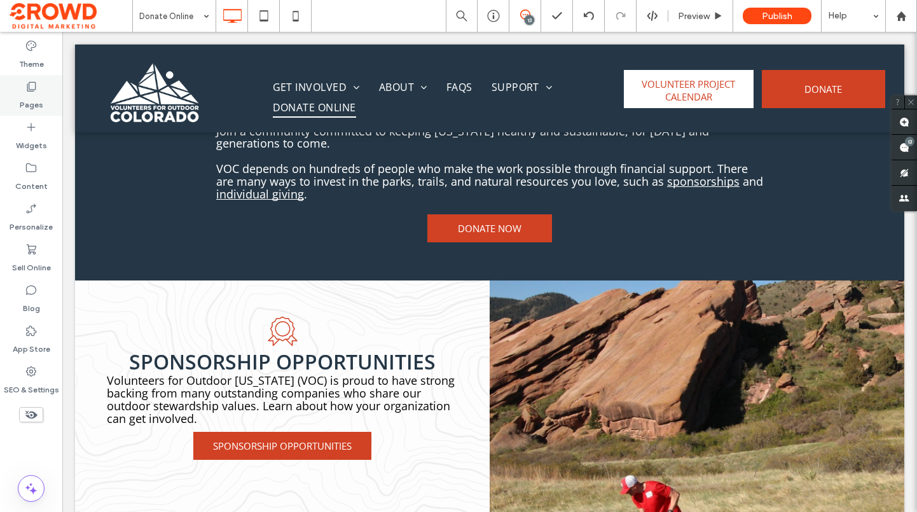
click at [34, 86] on icon at bounding box center [31, 86] width 13 height 13
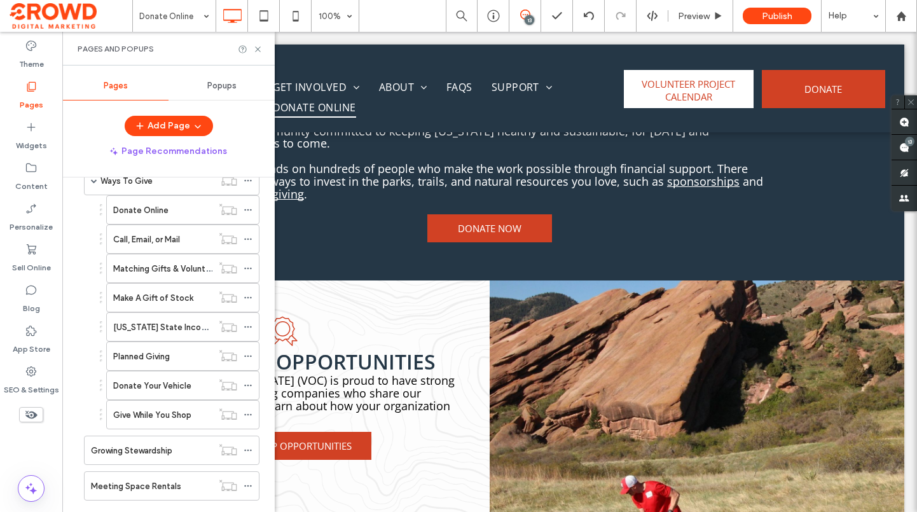
scroll to position [254, 0]
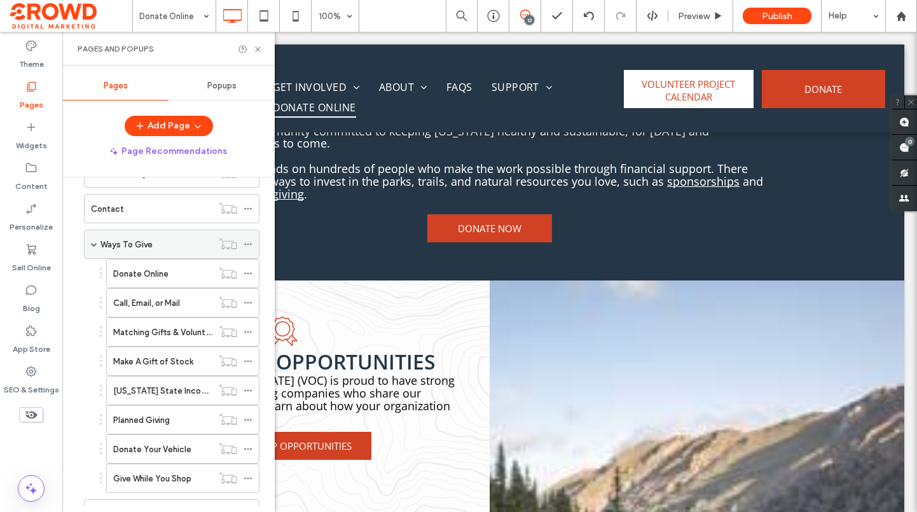
click at [94, 244] on span at bounding box center [94, 244] width 6 height 6
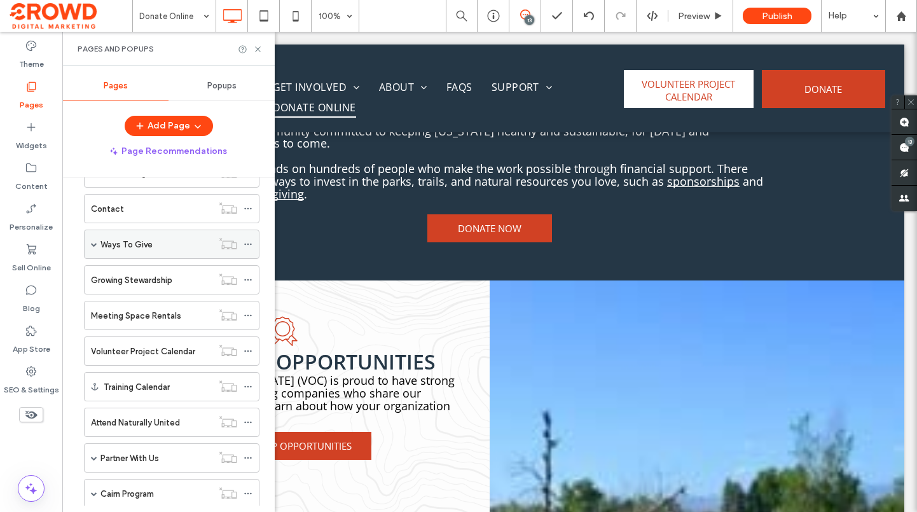
click at [93, 247] on span at bounding box center [94, 244] width 6 height 6
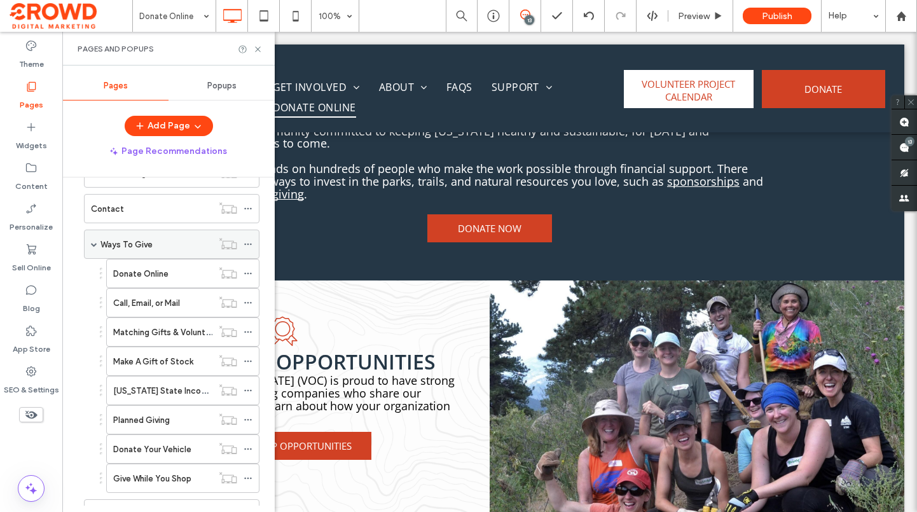
click at [93, 247] on span at bounding box center [94, 244] width 6 height 6
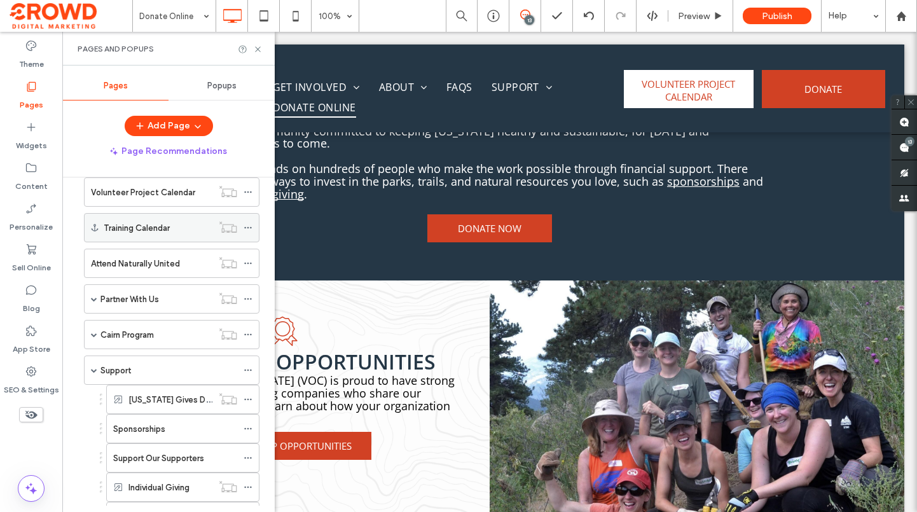
scroll to position [445, 0]
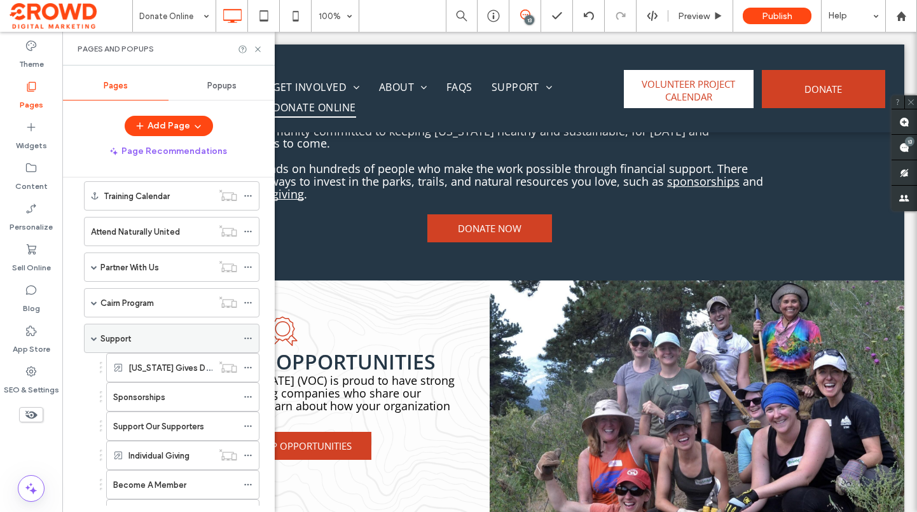
click at [145, 336] on div "Support" at bounding box center [168, 338] width 137 height 13
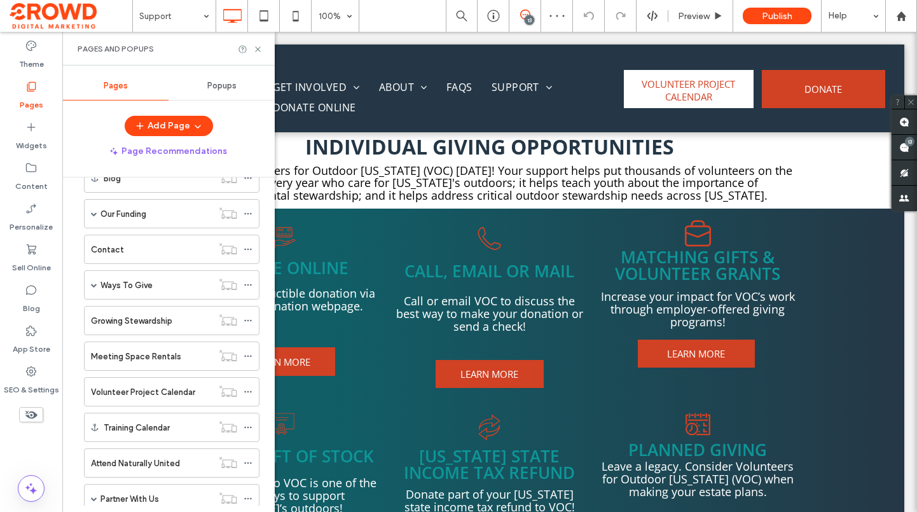
scroll to position [191, 0]
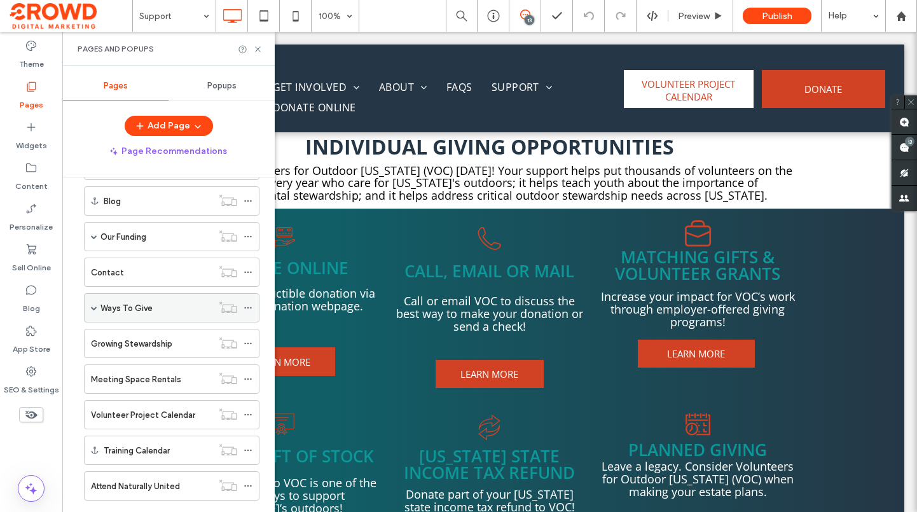
click at [92, 305] on span at bounding box center [94, 308] width 6 height 6
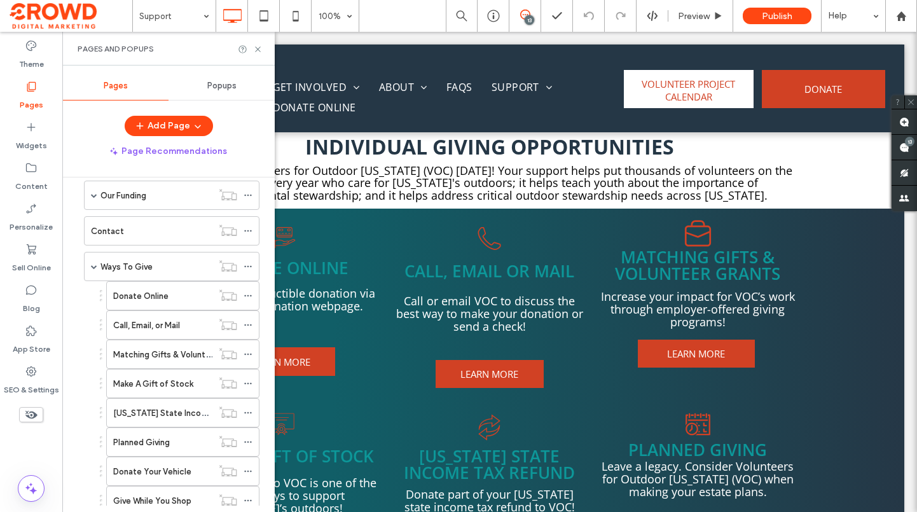
scroll to position [254, 0]
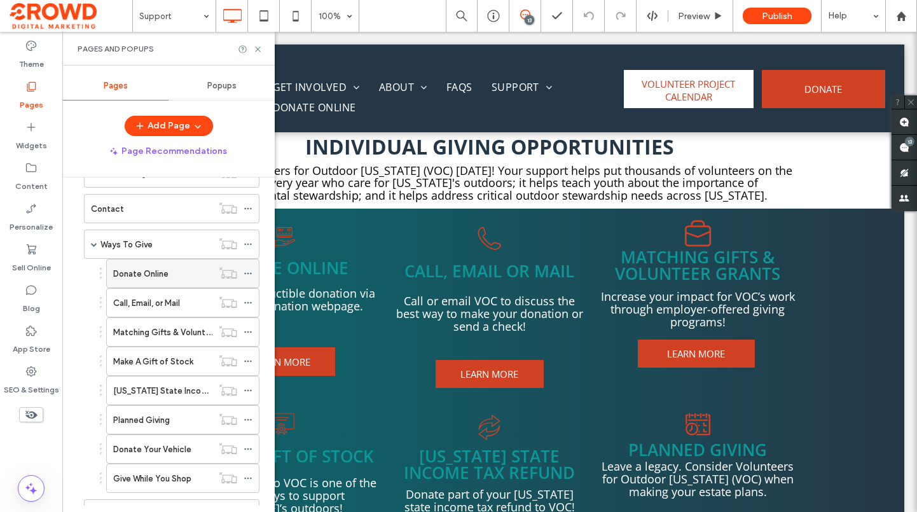
click at [155, 278] on label "Donate Online" at bounding box center [140, 274] width 55 height 22
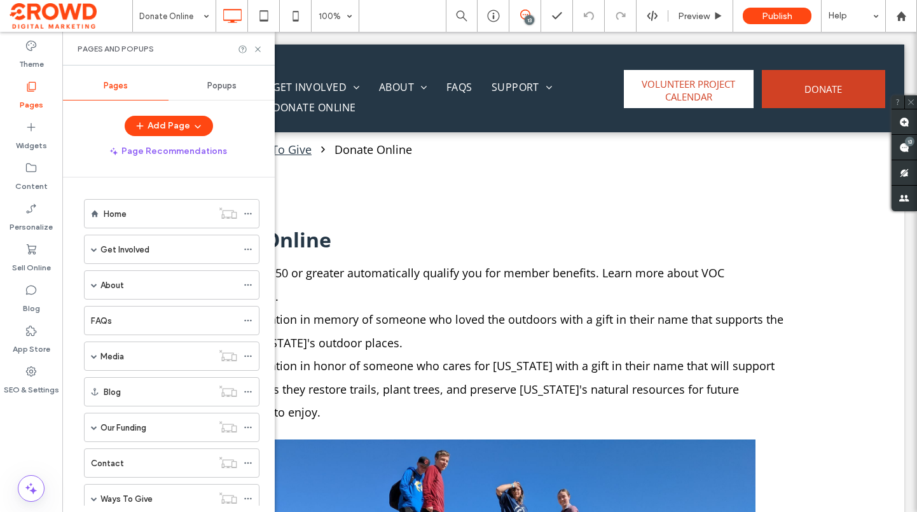
scroll to position [254, 0]
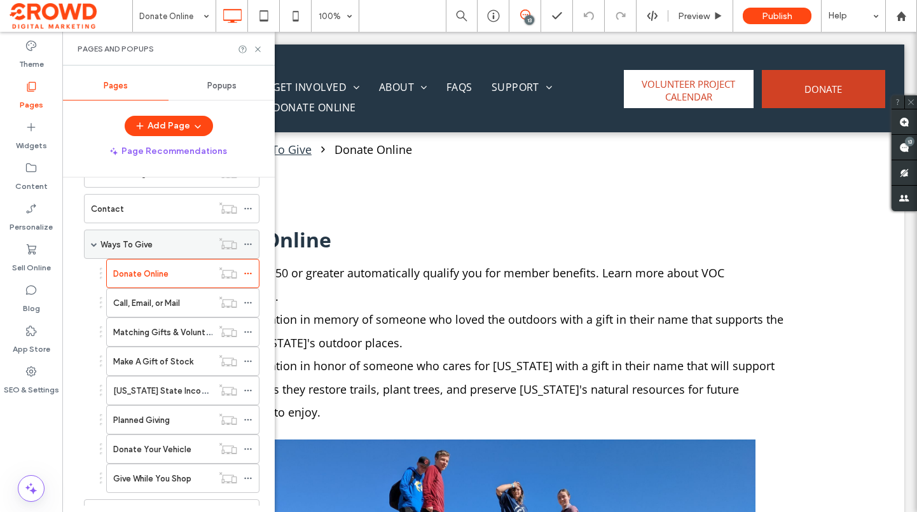
click at [93, 244] on span at bounding box center [94, 244] width 6 height 6
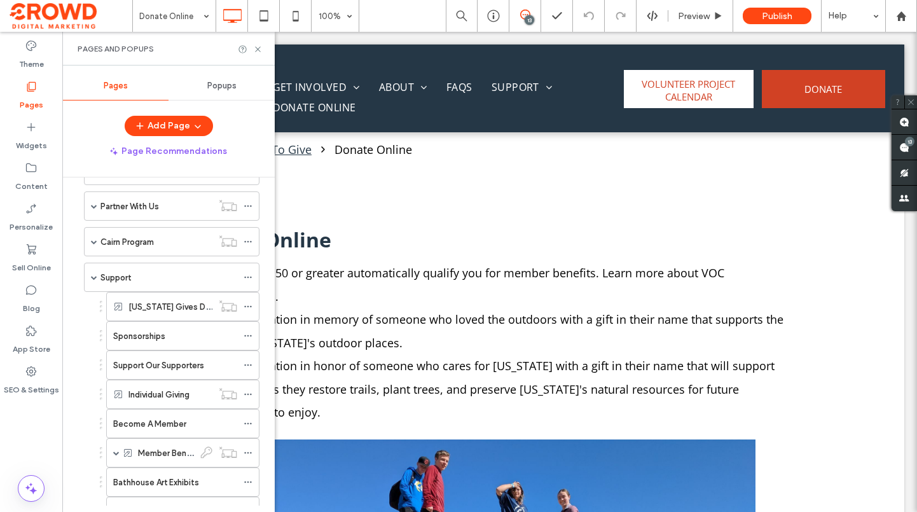
scroll to position [509, 0]
click at [162, 264] on div "Support" at bounding box center [168, 275] width 137 height 28
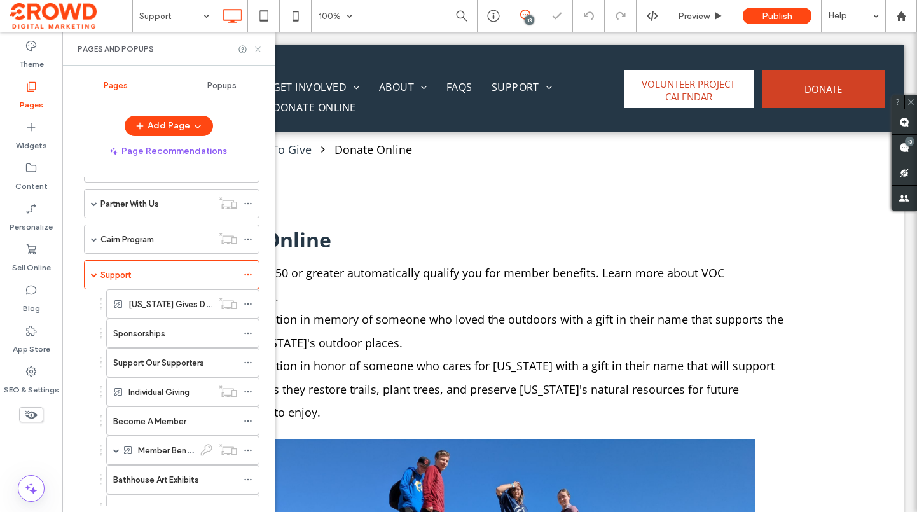
click at [258, 50] on use at bounding box center [257, 48] width 5 height 5
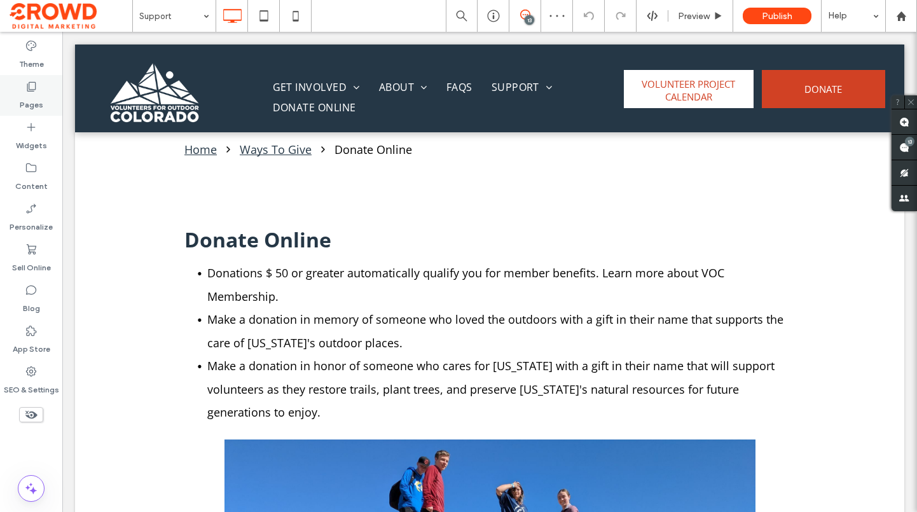
click at [39, 111] on div "Pages" at bounding box center [31, 95] width 62 height 41
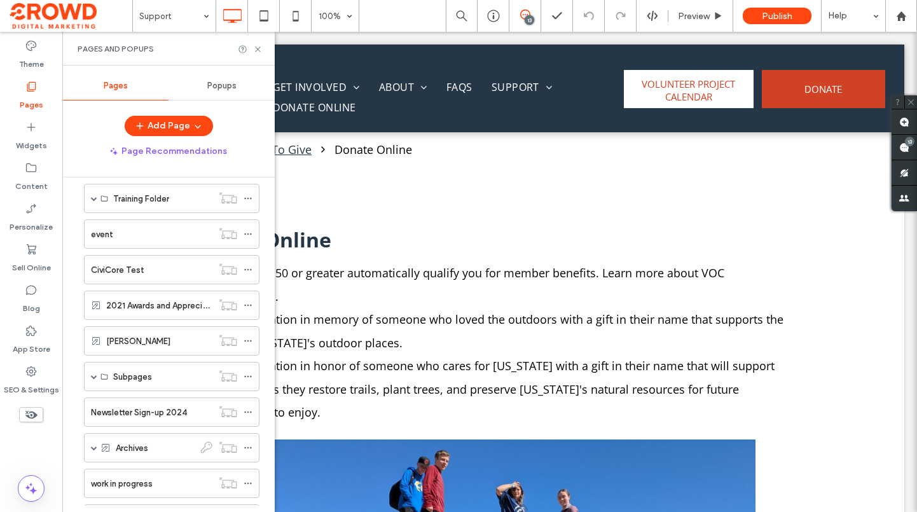
scroll to position [1021, 0]
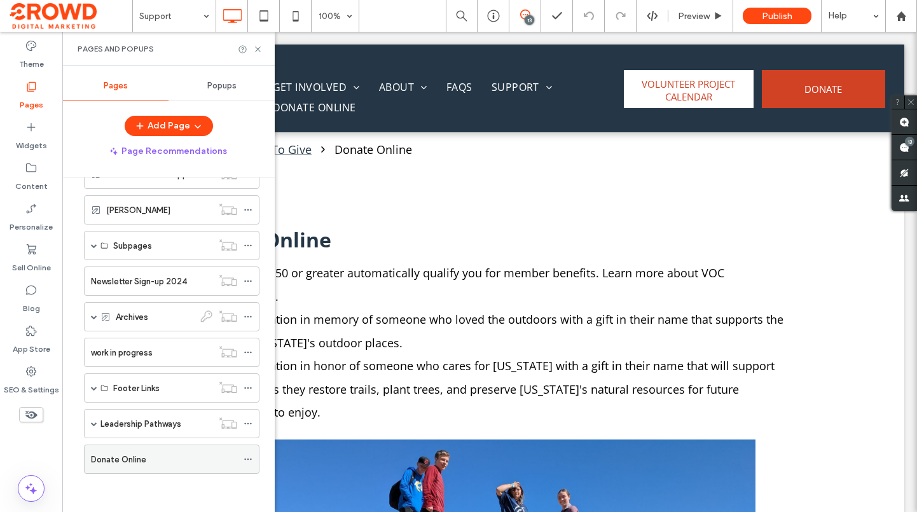
click at [248, 461] on icon at bounding box center [248, 459] width 9 height 9
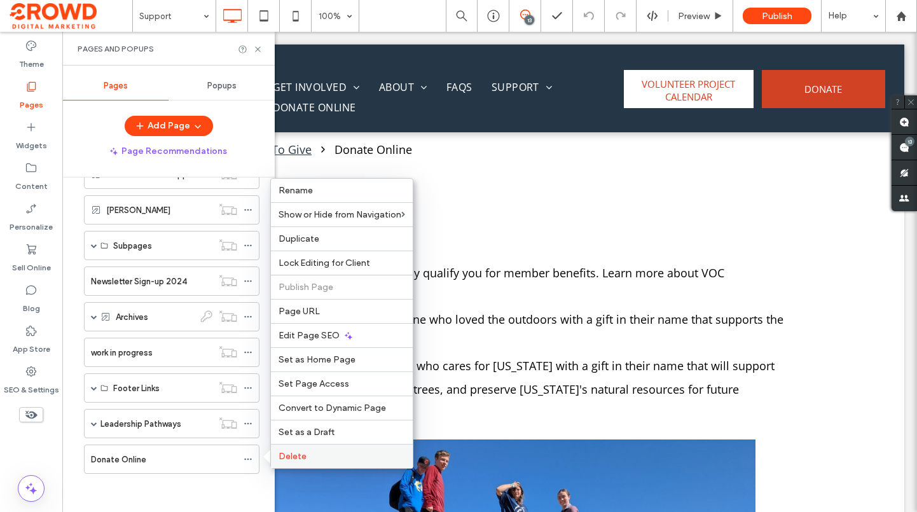
click at [329, 448] on div "Delete" at bounding box center [342, 456] width 142 height 24
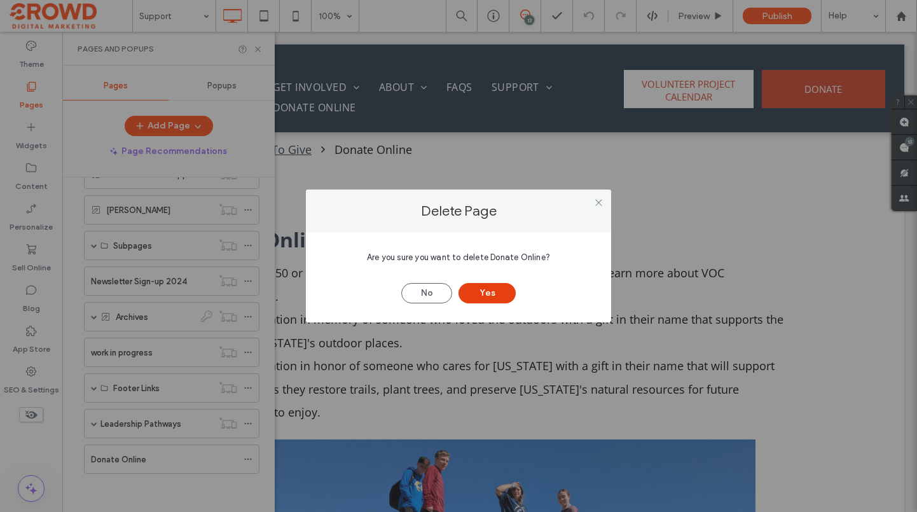
click at [479, 291] on button "Yes" at bounding box center [486, 293] width 57 height 20
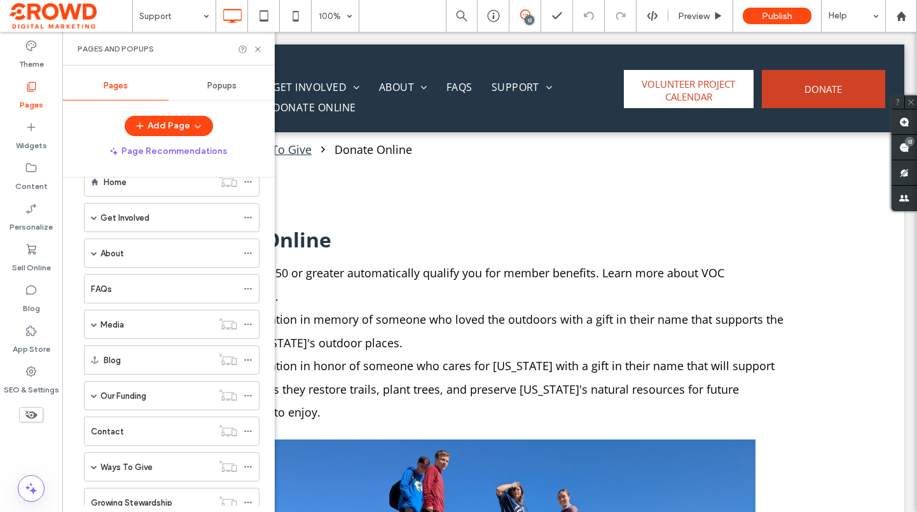
scroll to position [95, 0]
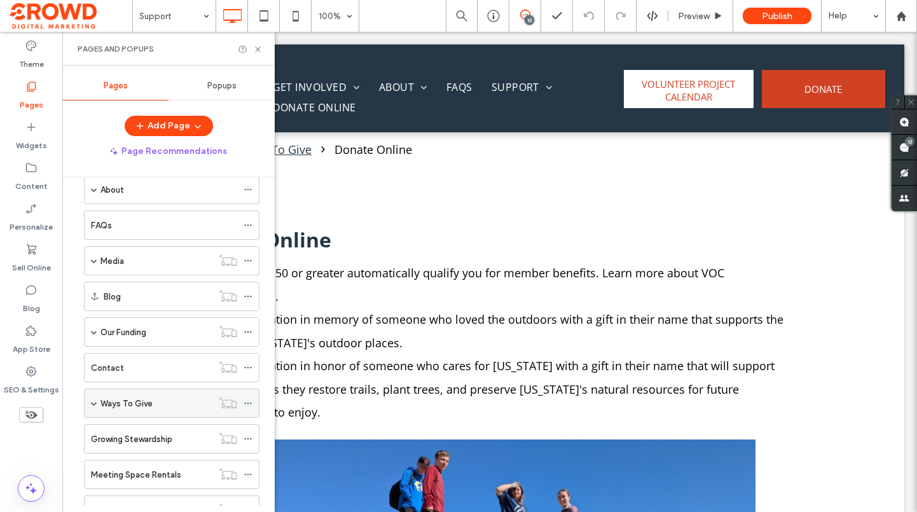
click at [153, 403] on div "Ways To Give" at bounding box center [156, 403] width 112 height 13
